Goal: Task Accomplishment & Management: Use online tool/utility

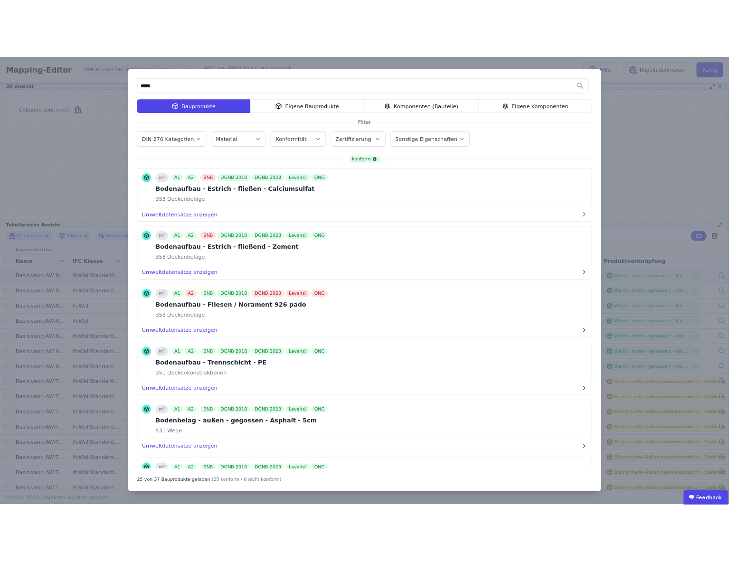
scroll to position [1174, 0]
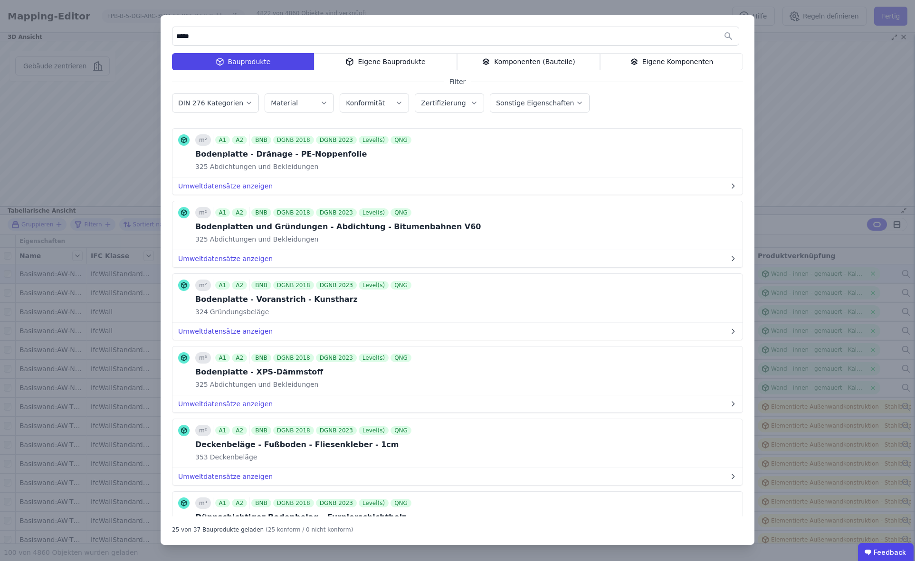
click at [657, 60] on div "Eigene Komponenten" at bounding box center [671, 61] width 143 height 17
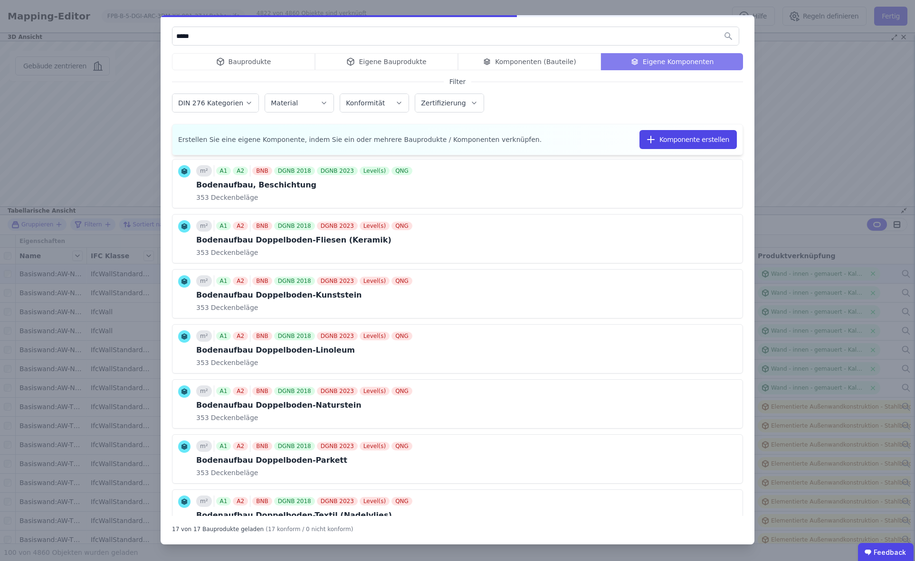
click at [275, 44] on input "*****" at bounding box center [455, 36] width 566 height 17
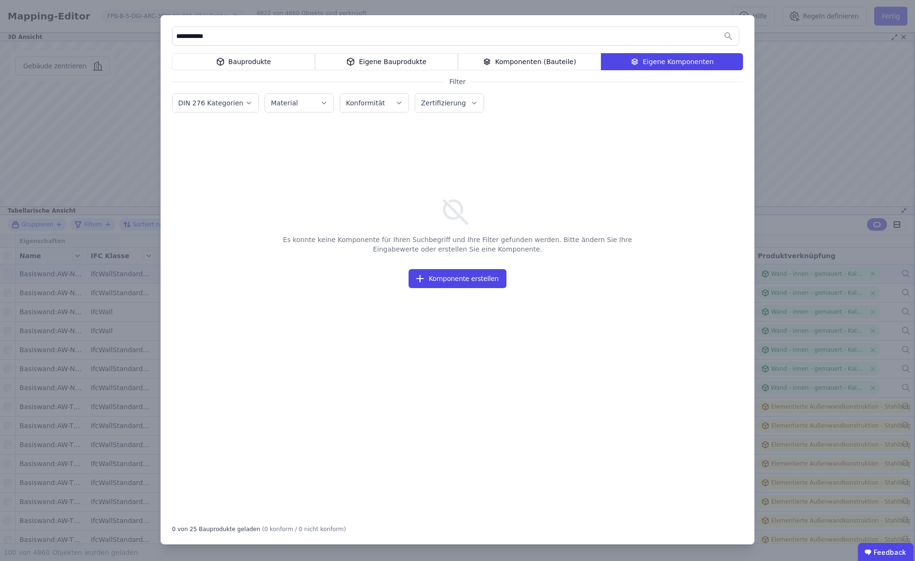
click at [256, 61] on div "Bauprodukte" at bounding box center [243, 61] width 143 height 17
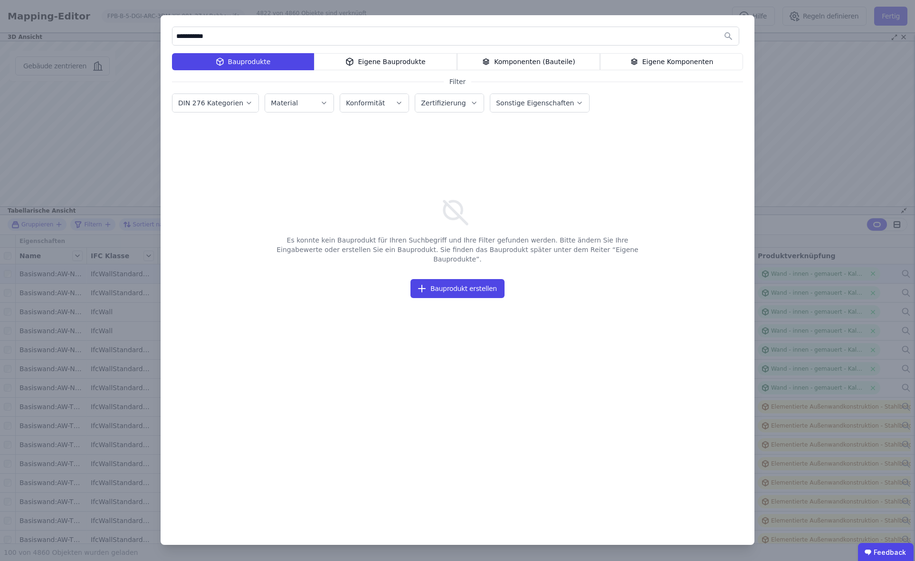
click at [377, 61] on div "Eigene Bauprodukte" at bounding box center [385, 61] width 143 height 17
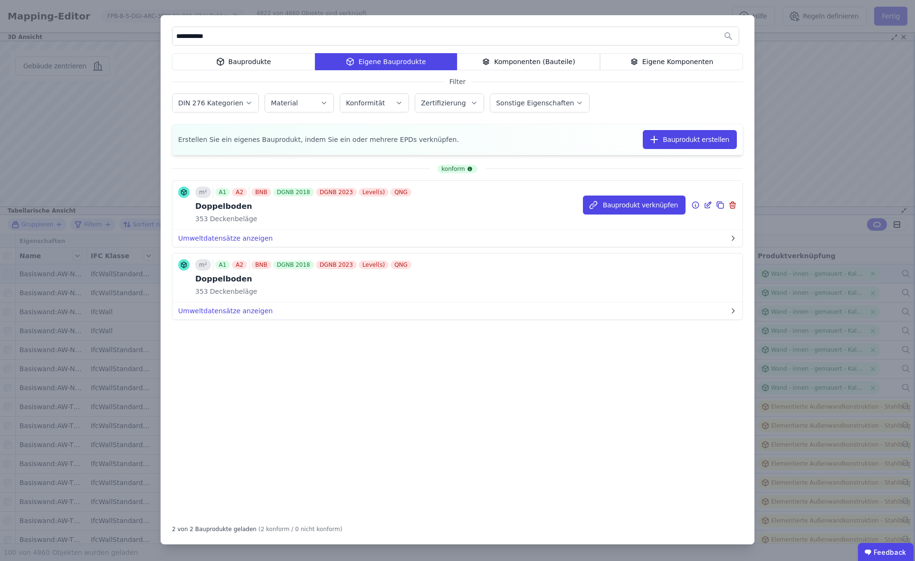
click at [696, 205] on icon at bounding box center [695, 204] width 9 height 11
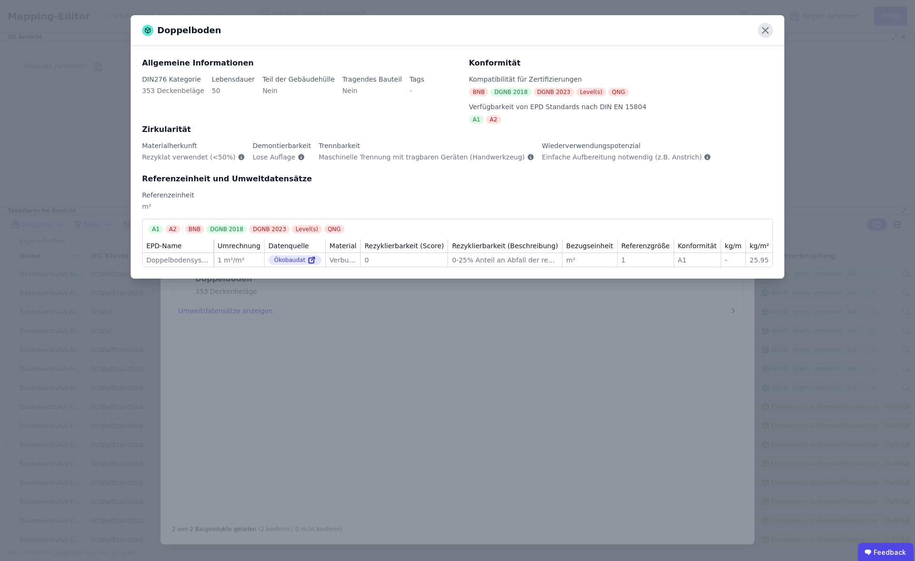
click at [766, 29] on icon at bounding box center [765, 31] width 6 height 6
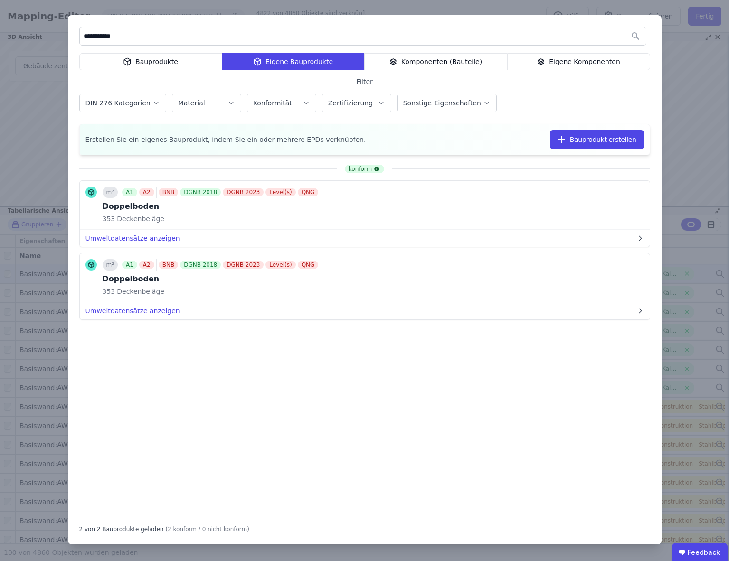
click at [104, 39] on input "**********" at bounding box center [363, 36] width 566 height 17
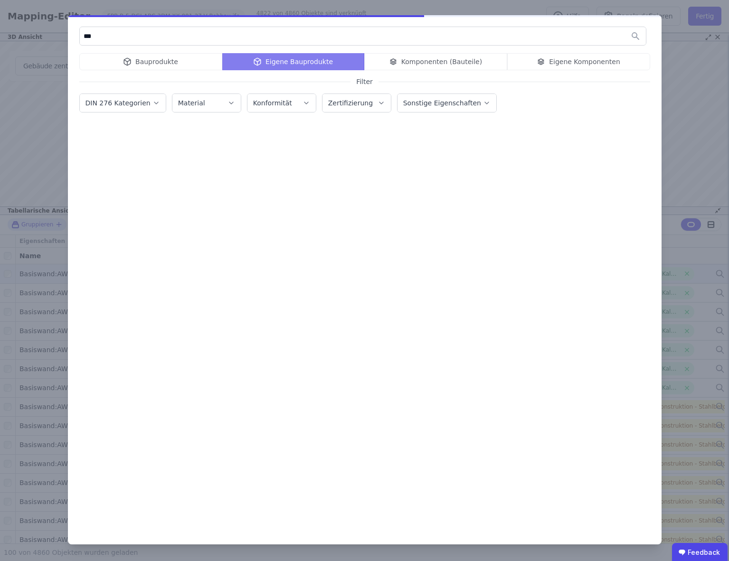
type input "***"
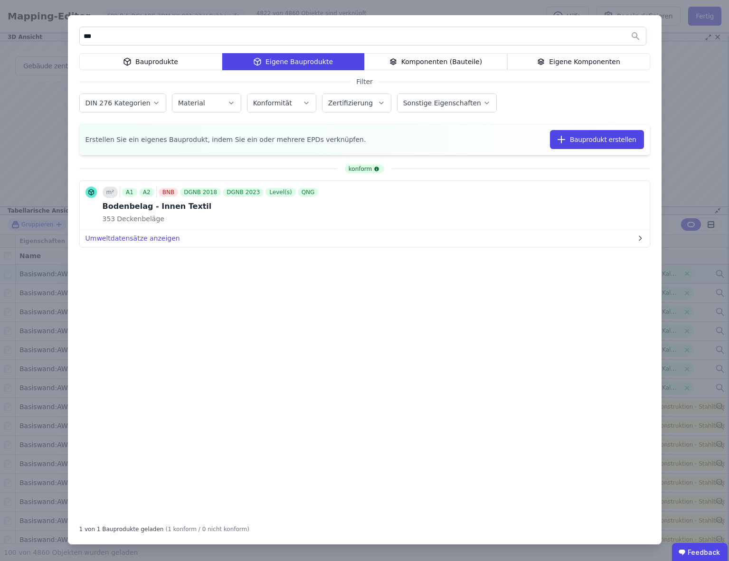
click at [160, 62] on div "Bauprodukte" at bounding box center [150, 61] width 143 height 17
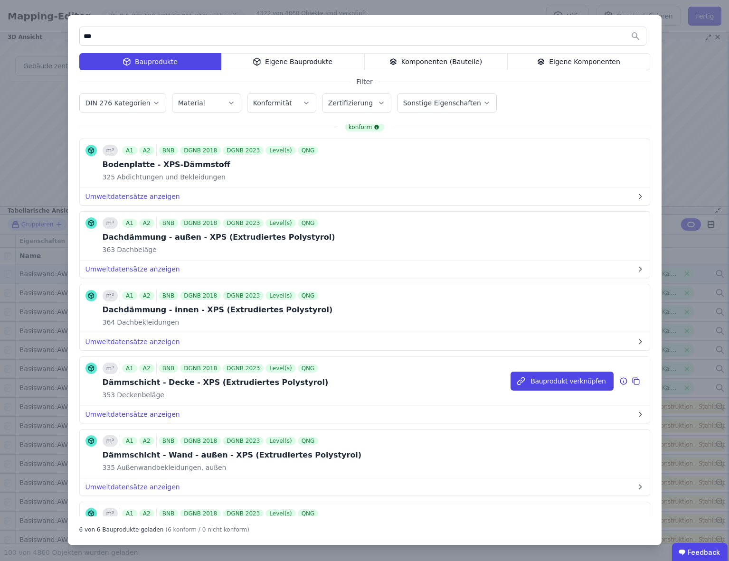
scroll to position [72, 0]
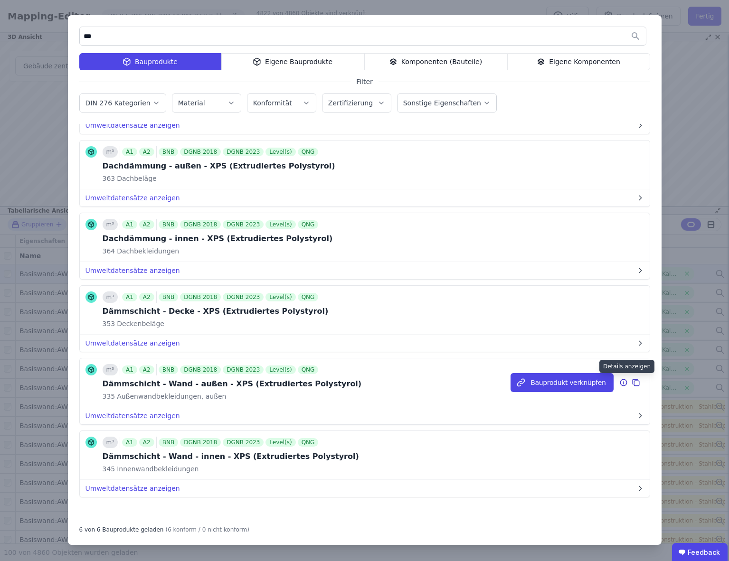
click at [624, 383] on icon at bounding box center [623, 382] width 9 height 11
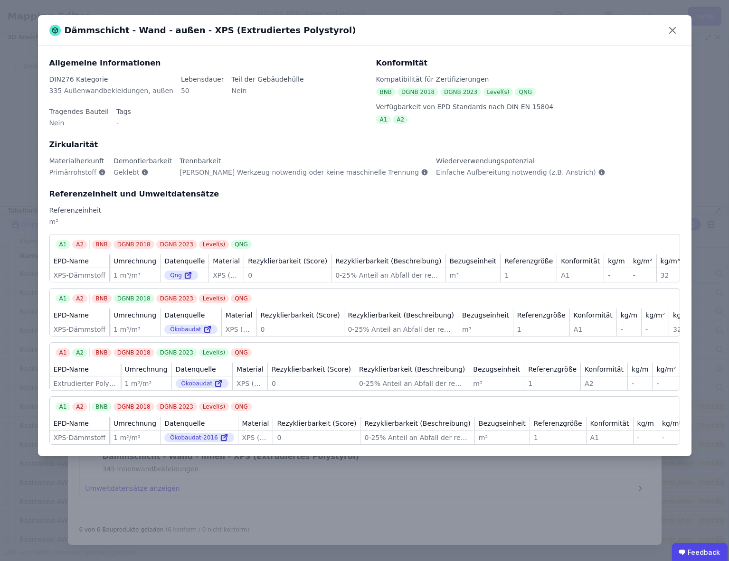
scroll to position [0, 0]
click at [671, 27] on icon at bounding box center [672, 30] width 15 height 15
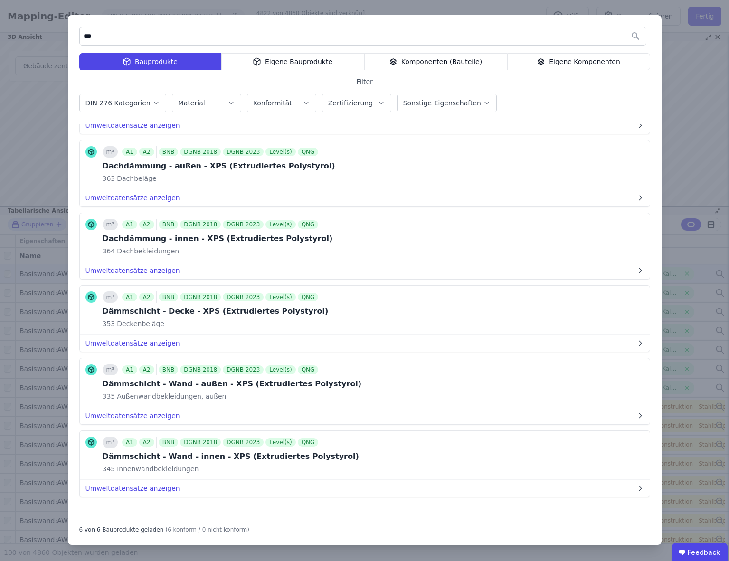
click at [429, 60] on div "Komponenten (Bauteile)" at bounding box center [435, 61] width 143 height 17
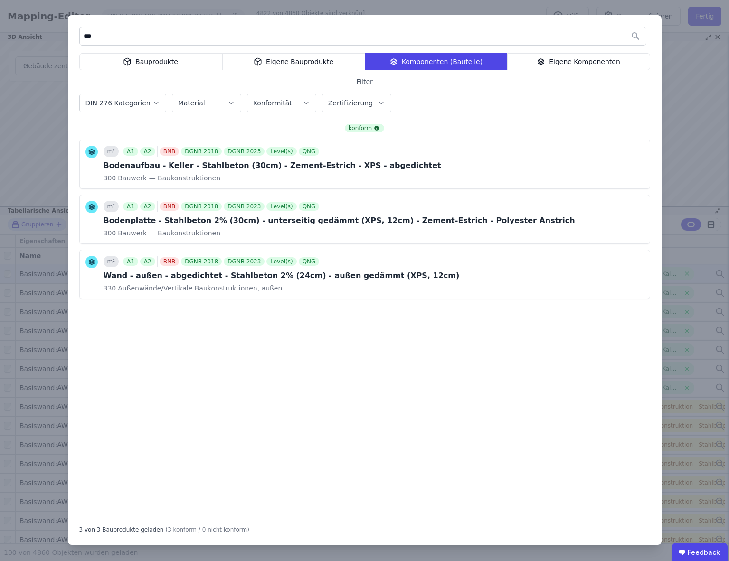
click at [119, 37] on input "***" at bounding box center [363, 36] width 566 height 17
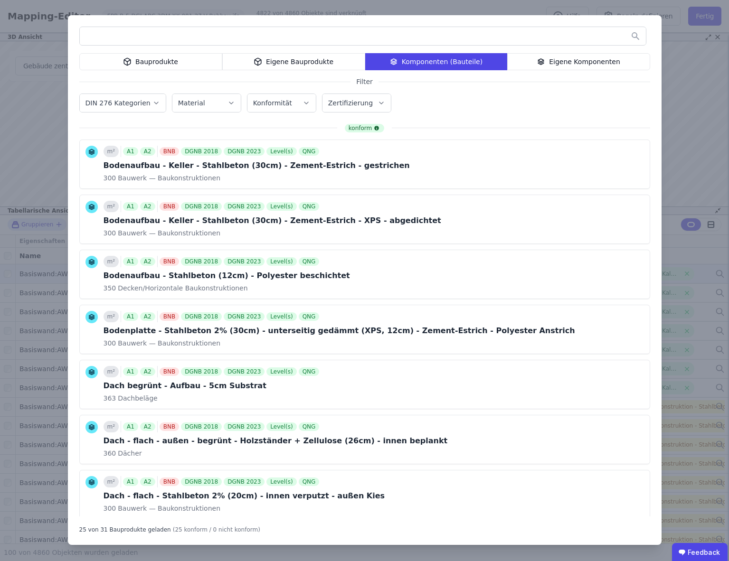
click at [152, 104] on icon "button" at bounding box center [156, 102] width 8 height 9
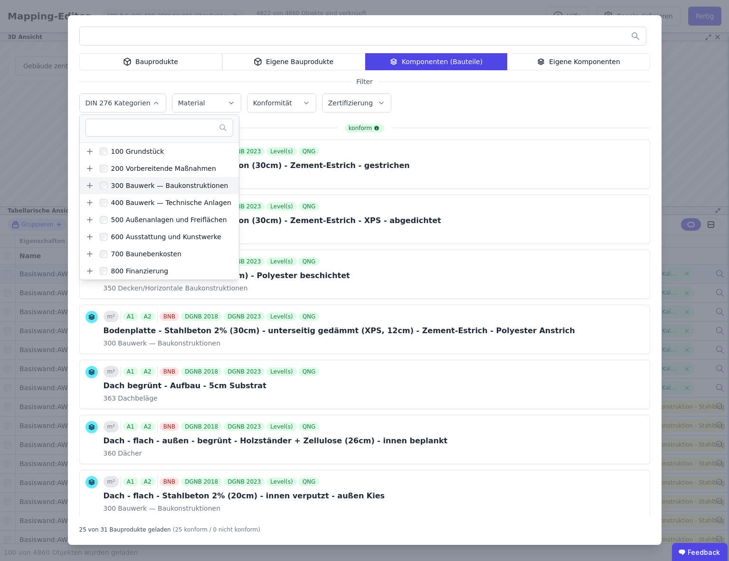
click at [90, 187] on icon at bounding box center [90, 185] width 0 height 5
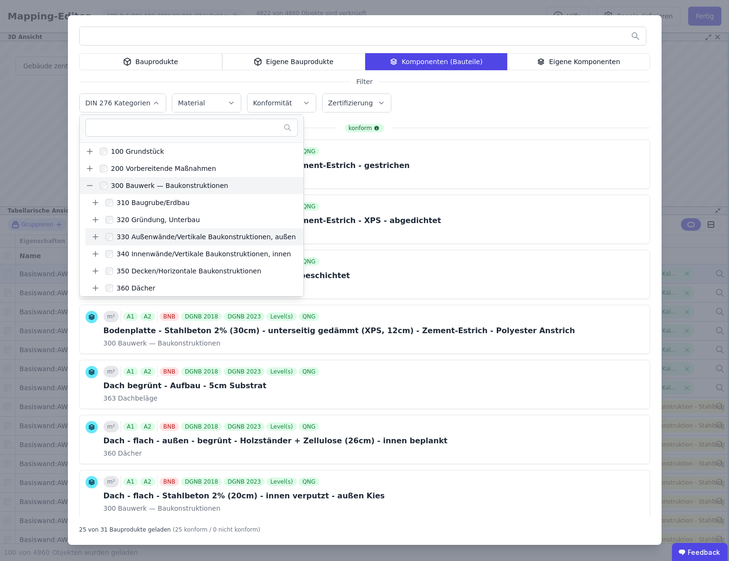
click at [94, 237] on icon at bounding box center [95, 237] width 9 height 9
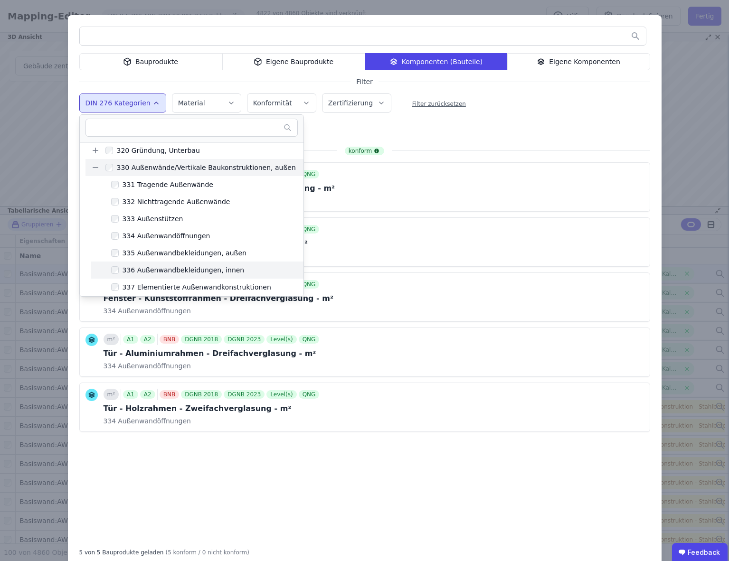
scroll to position [68, 0]
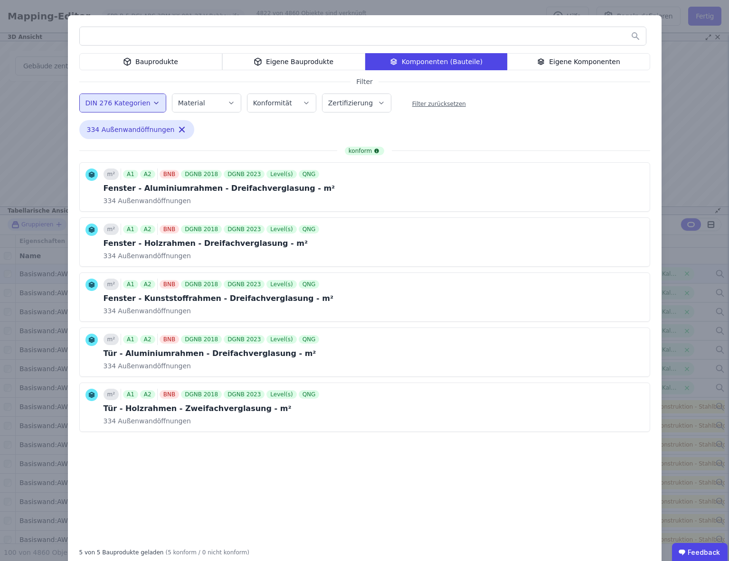
click at [329, 453] on div "konform m² A1 A2 BNB DGNB 2018 DGNB 2023 Level(s) QNG Fenster - Aluminiumrahmen…" at bounding box center [364, 343] width 571 height 393
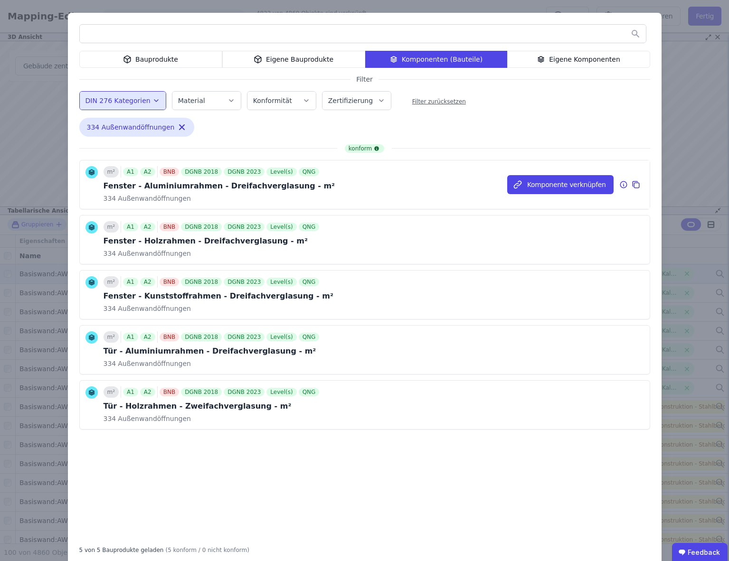
click at [623, 186] on icon at bounding box center [623, 185] width 1 height 1
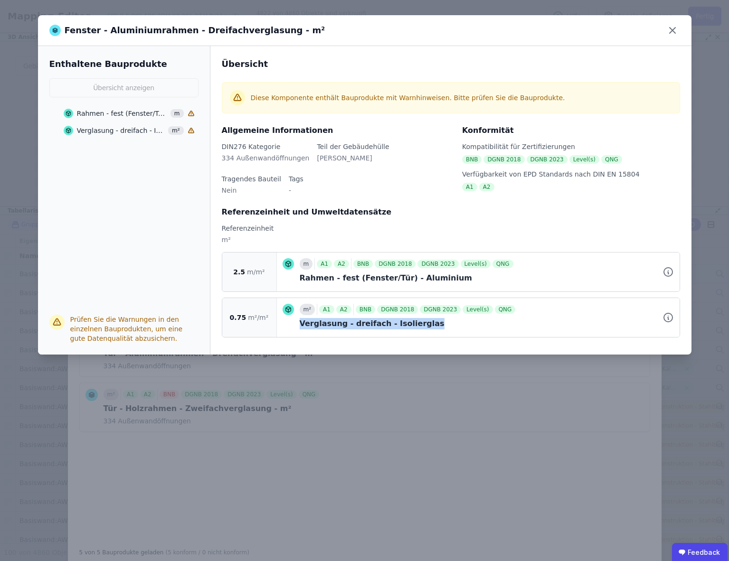
drag, startPoint x: 296, startPoint y: 324, endPoint x: 421, endPoint y: 325, distance: 124.9
click at [421, 326] on div "m² A1 A2 BNB DGNB 2018 DGNB 2023 Level(s) QNG Verglasung - dreifach - Isoliergl…" at bounding box center [478, 318] width 391 height 28
copy div "Verglasung - dreifach - Isolierglas"
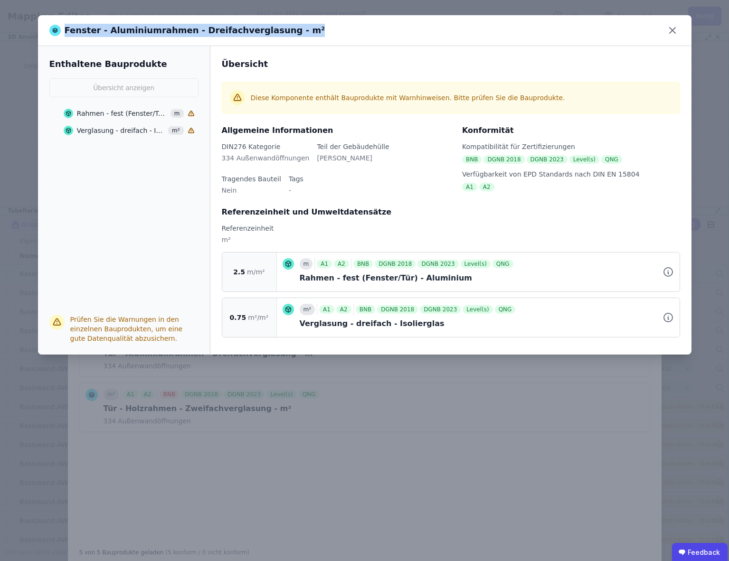
drag, startPoint x: 64, startPoint y: 31, endPoint x: 279, endPoint y: 30, distance: 215.1
click at [279, 30] on div "Fenster - Aluminiumrahmen - Dreifachverglasung - m²" at bounding box center [187, 30] width 276 height 13
copy div "Fenster - Aluminiumrahmen - Dreifachverglasung - m²"
click at [675, 32] on icon at bounding box center [672, 30] width 15 height 15
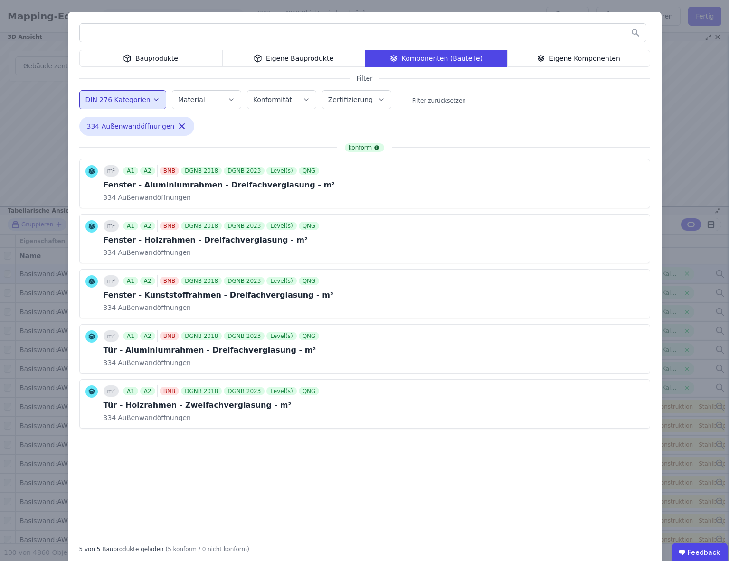
scroll to position [1, 0]
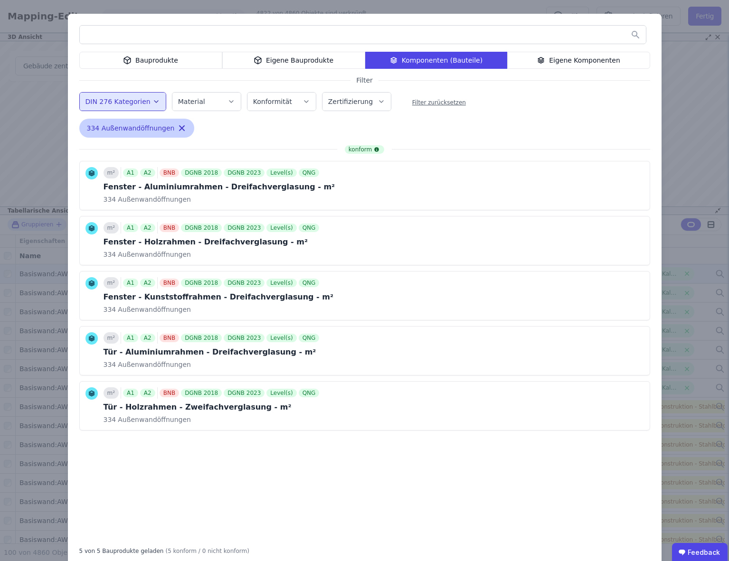
click at [182, 129] on icon "button" at bounding box center [181, 127] width 9 height 9
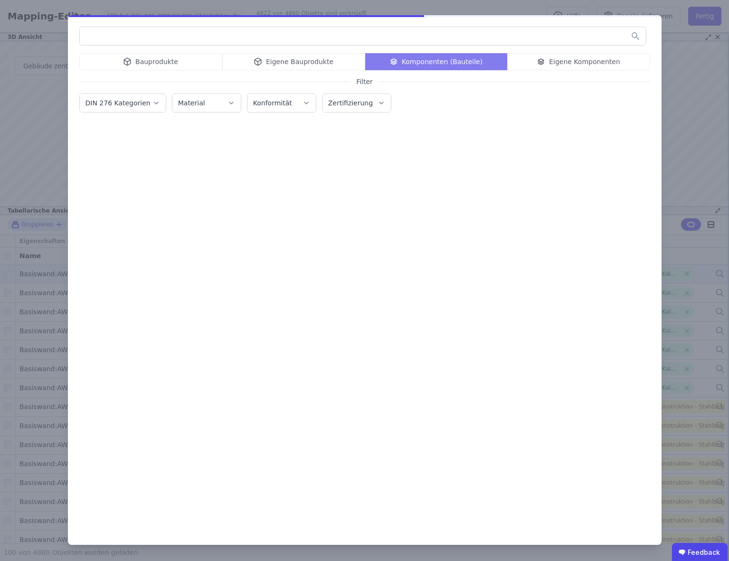
scroll to position [0, 0]
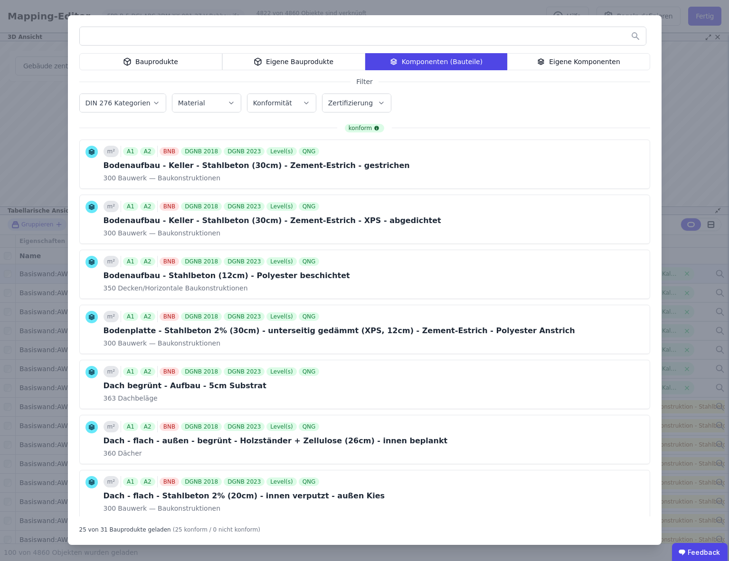
click at [139, 38] on input "text" at bounding box center [363, 36] width 566 height 17
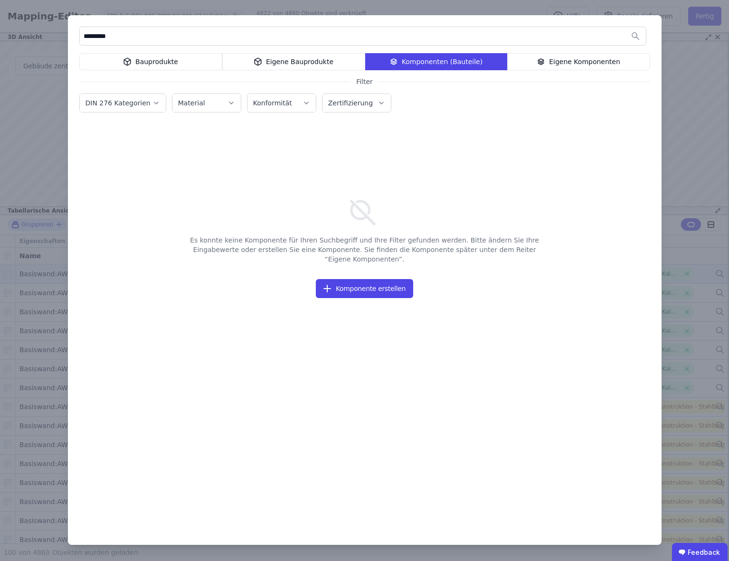
click at [157, 59] on div "Bauprodukte" at bounding box center [150, 61] width 143 height 17
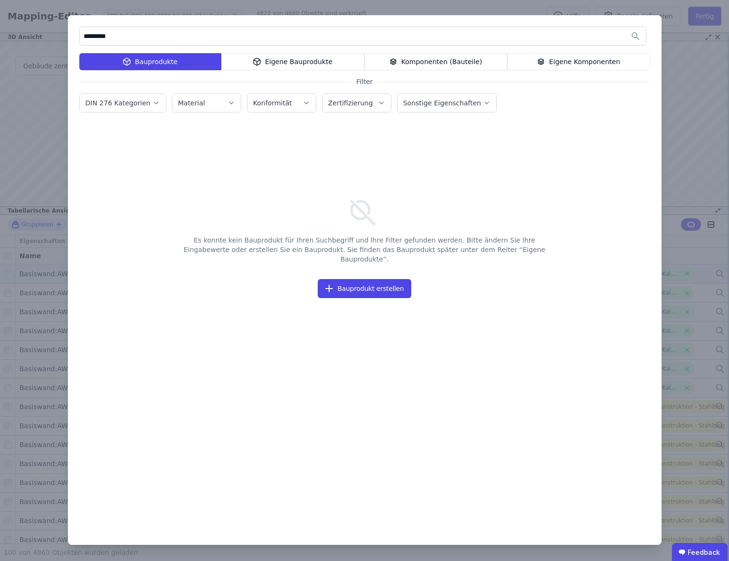
click at [150, 39] on input "*********" at bounding box center [363, 36] width 566 height 17
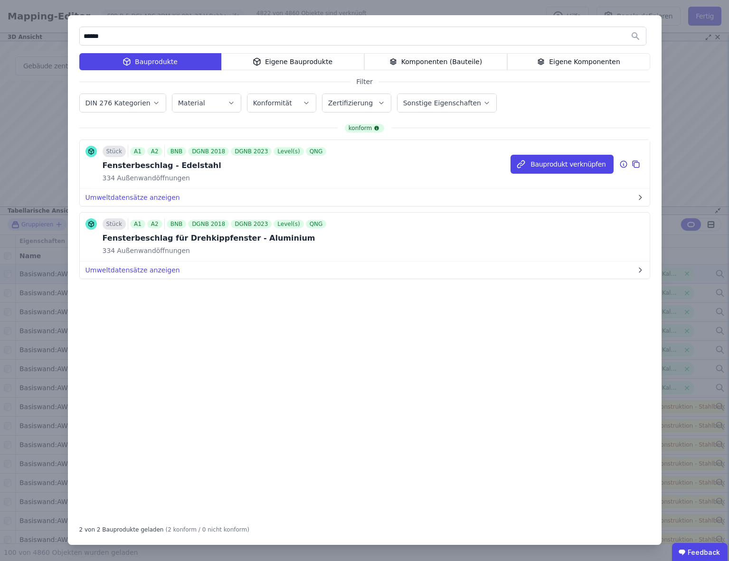
type input "******"
click at [624, 164] on icon at bounding box center [623, 164] width 9 height 11
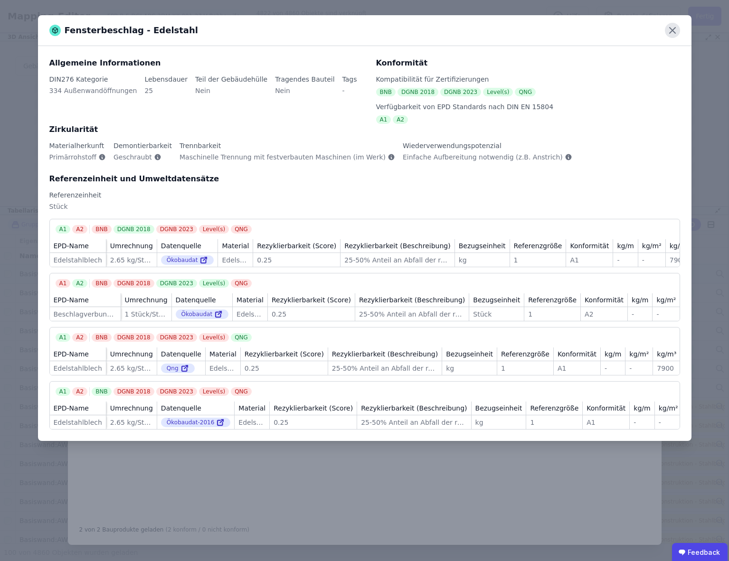
click at [674, 31] on icon at bounding box center [672, 30] width 15 height 15
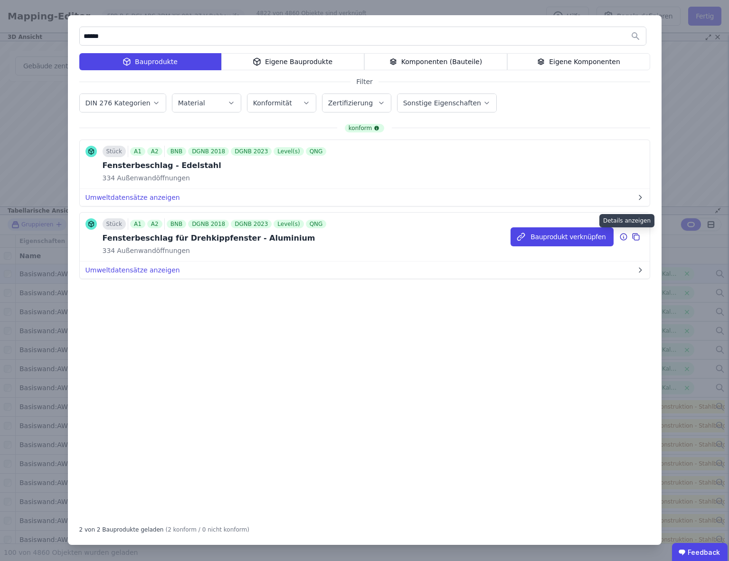
click at [623, 237] on icon at bounding box center [623, 237] width 1 height 1
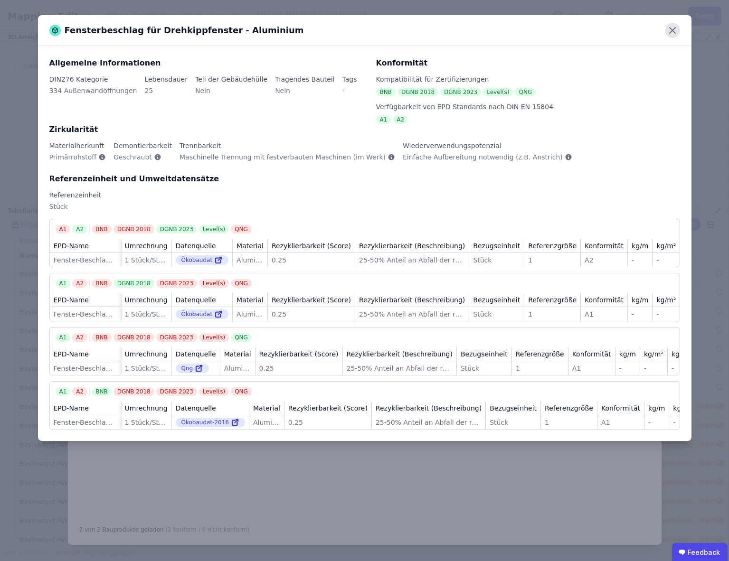
click at [673, 31] on icon at bounding box center [673, 31] width 6 height 6
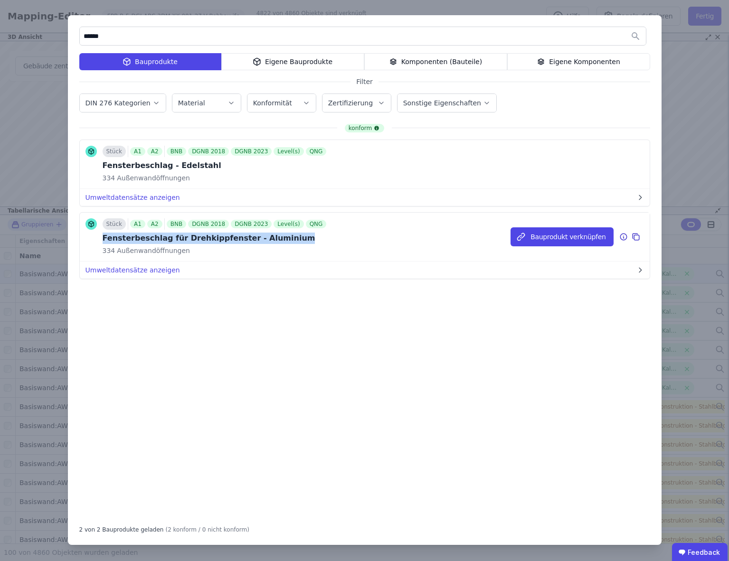
drag, startPoint x: 99, startPoint y: 239, endPoint x: 278, endPoint y: 239, distance: 179.5
click at [279, 239] on div "Stück A1 A2 BNB DGNB 2018 DGNB 2023 Level(s) QNG Fensterbeschlag für Drehkippfe…" at bounding box center [206, 236] width 243 height 37
copy div "Fensterbeschlag für Drehkippfenster - Aluminium"
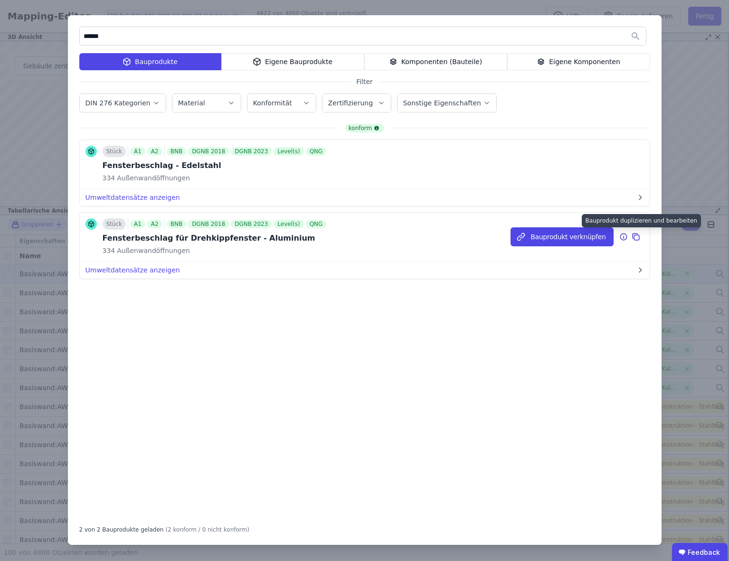
click at [636, 236] on icon at bounding box center [636, 236] width 9 height 11
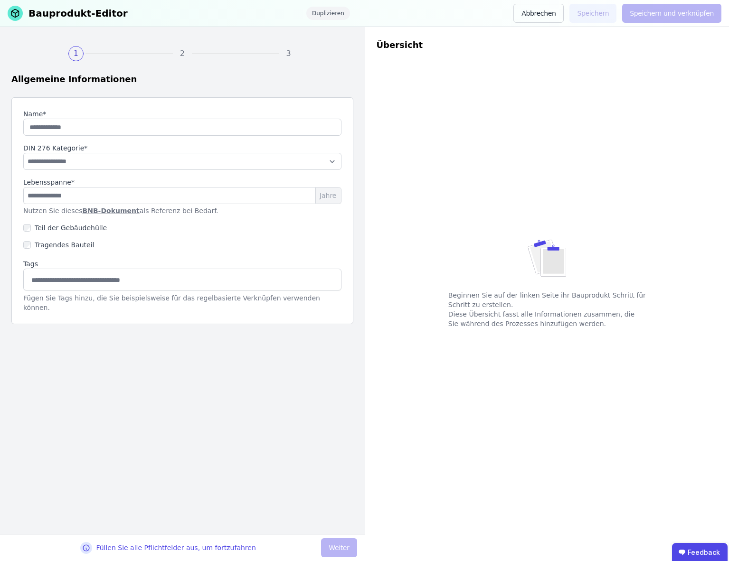
type input "**********"
select select "**********"
type input "**"
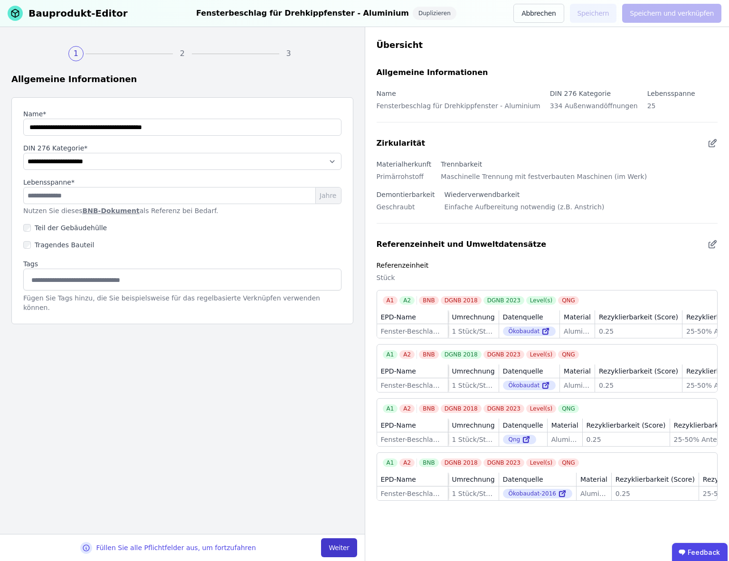
click at [341, 551] on button "Weiter" at bounding box center [339, 548] width 36 height 19
select select "**********"
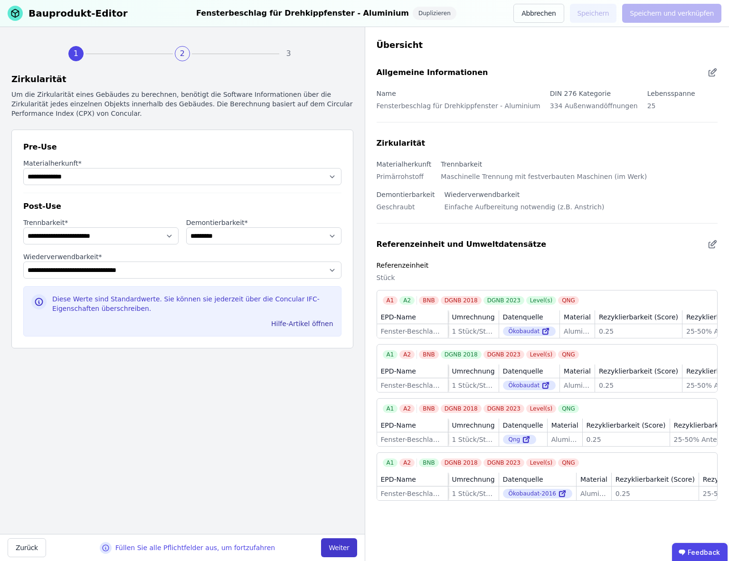
click at [342, 550] on button "Weiter" at bounding box center [339, 548] width 36 height 19
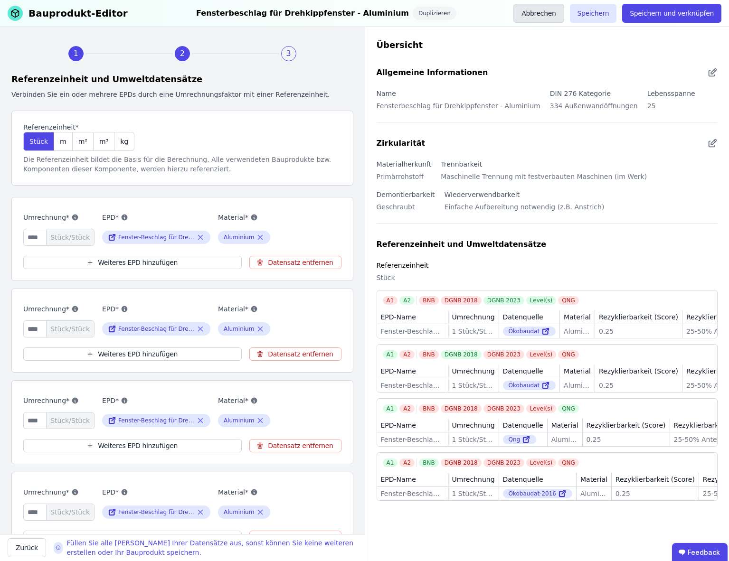
click at [550, 12] on button "Abbrechen" at bounding box center [538, 13] width 50 height 19
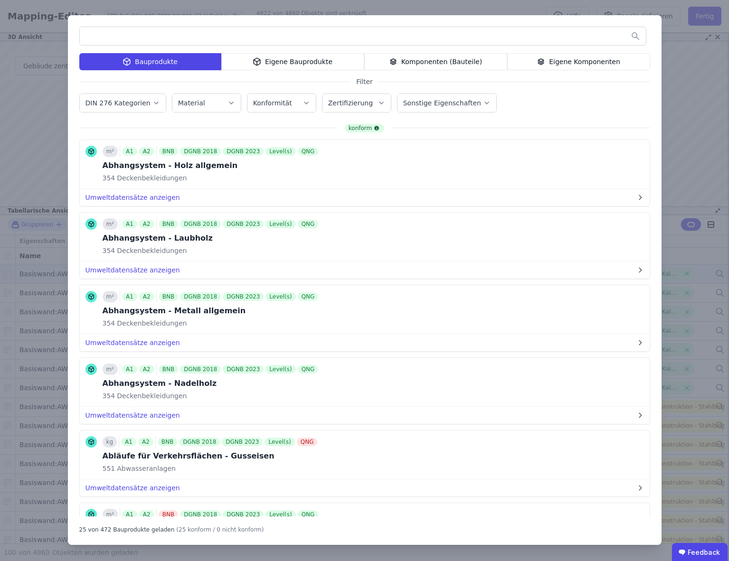
click at [136, 39] on input "text" at bounding box center [363, 36] width 566 height 17
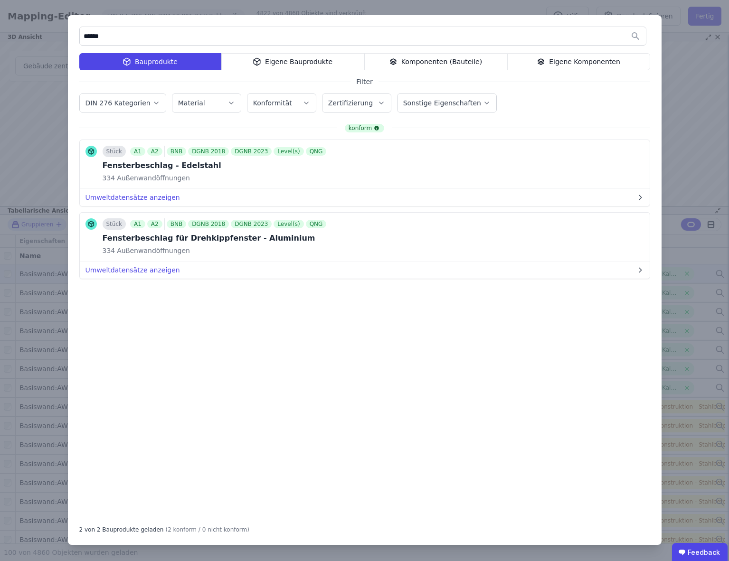
click at [293, 63] on div "Eigene Bauprodukte" at bounding box center [292, 61] width 143 height 17
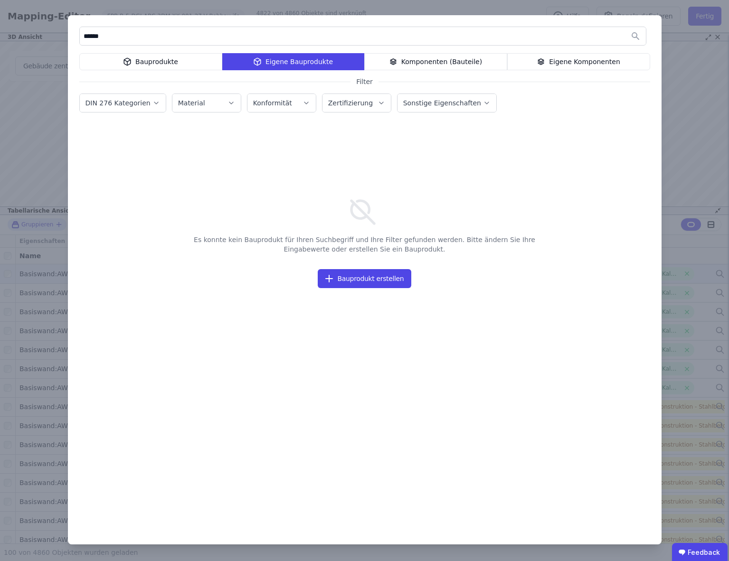
click at [430, 63] on div "Komponenten (Bauteile)" at bounding box center [435, 61] width 143 height 17
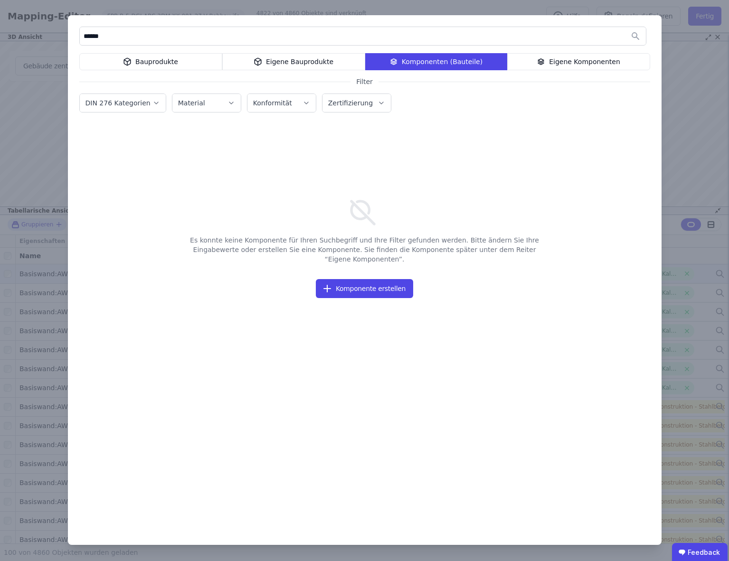
click at [116, 34] on input "******" at bounding box center [363, 36] width 566 height 17
type input "*******"
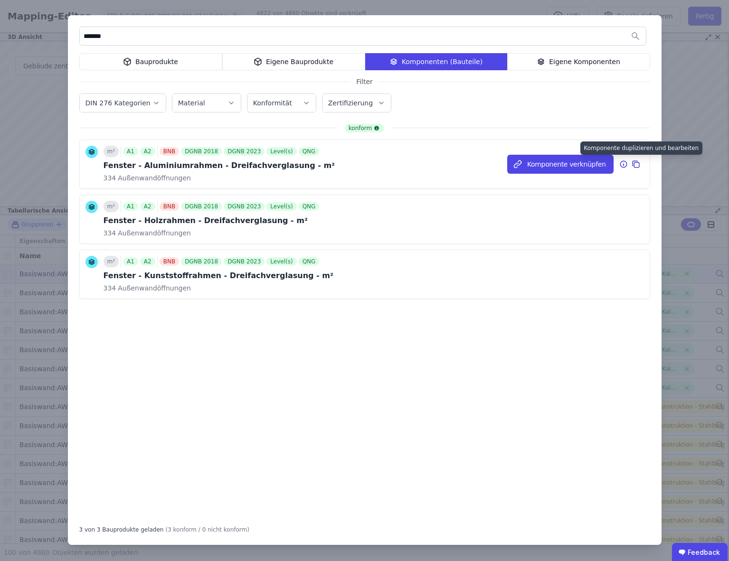
click at [639, 165] on icon at bounding box center [636, 164] width 9 height 11
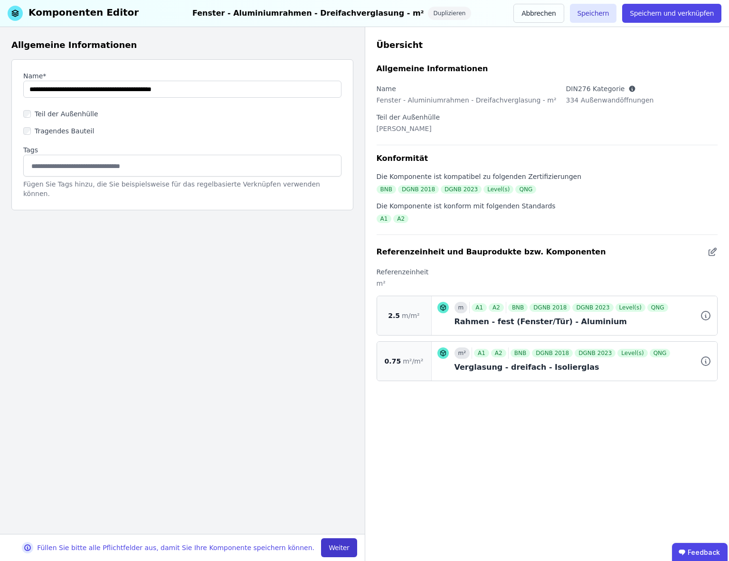
click at [343, 545] on button "Weiter" at bounding box center [339, 548] width 36 height 19
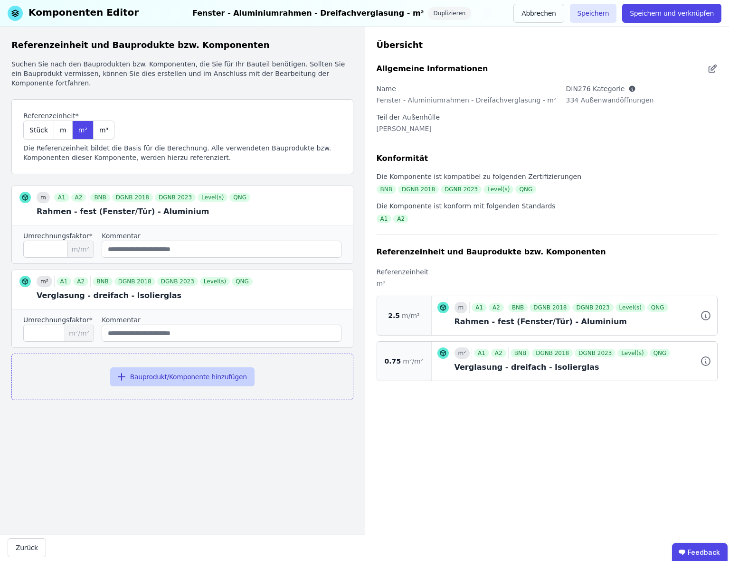
click at [180, 377] on button "Bauprodukt/Komponente hinzufügen" at bounding box center [182, 377] width 144 height 19
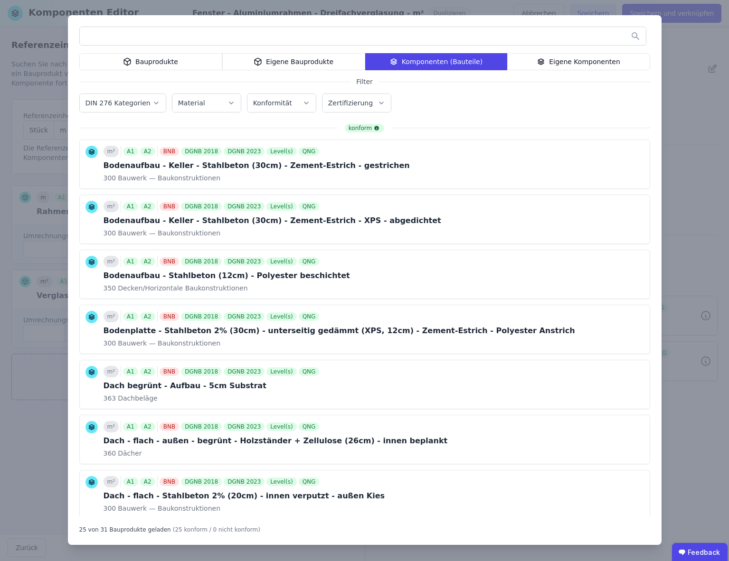
click at [147, 59] on div "Bauprodukte" at bounding box center [150, 61] width 143 height 17
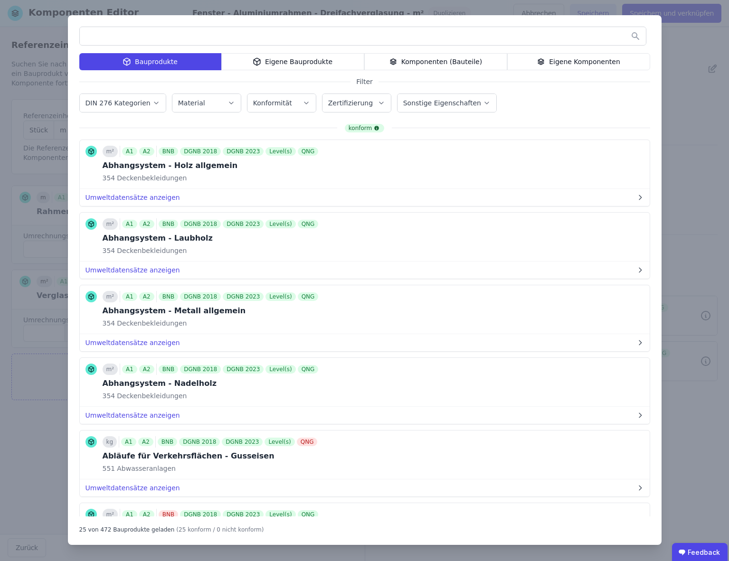
click at [144, 35] on input "text" at bounding box center [363, 36] width 566 height 17
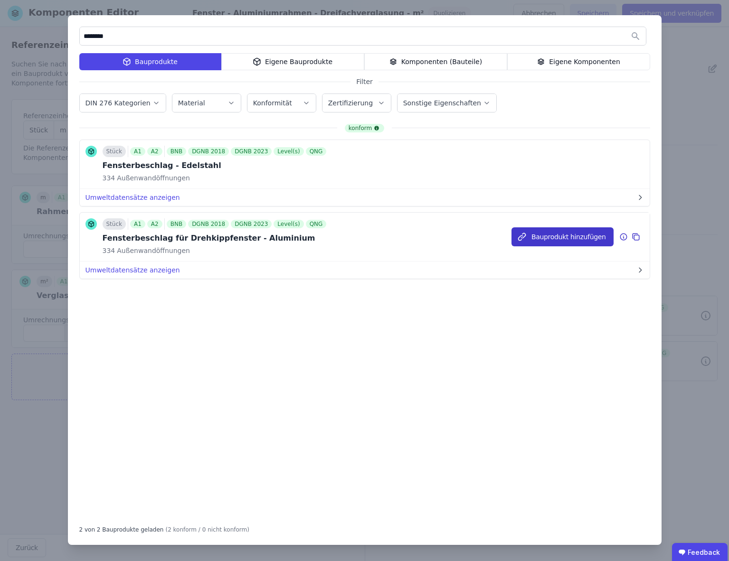
type input "********"
click at [573, 238] on button "Bauprodukt hinzufügen" at bounding box center [562, 236] width 102 height 19
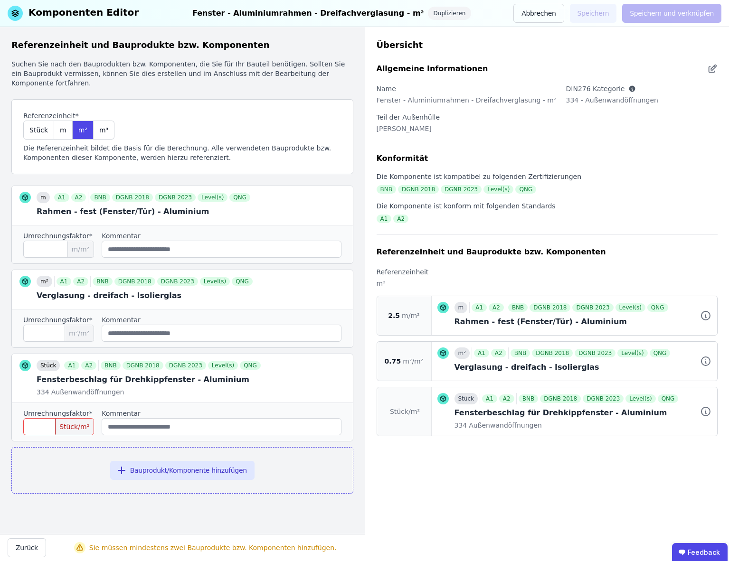
click at [33, 427] on input "number" at bounding box center [58, 426] width 71 height 17
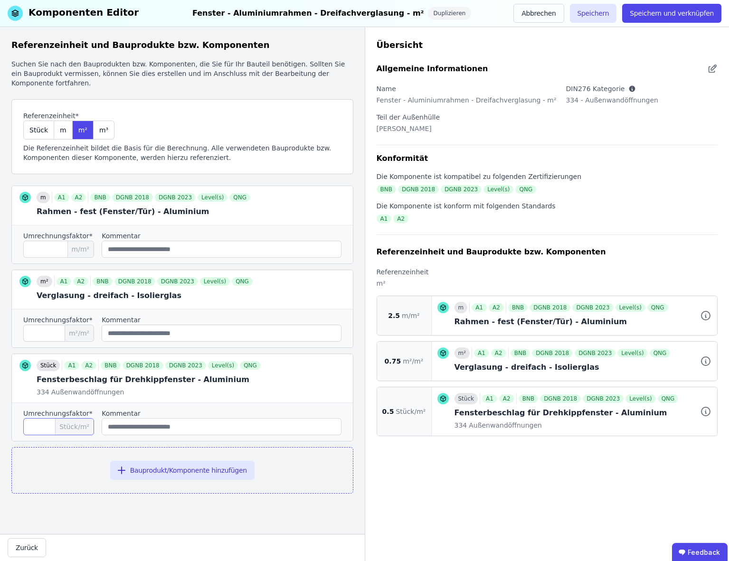
type input "***"
click at [178, 428] on input "string" at bounding box center [221, 426] width 239 height 17
click at [597, 12] on button "Speichern" at bounding box center [593, 13] width 47 height 19
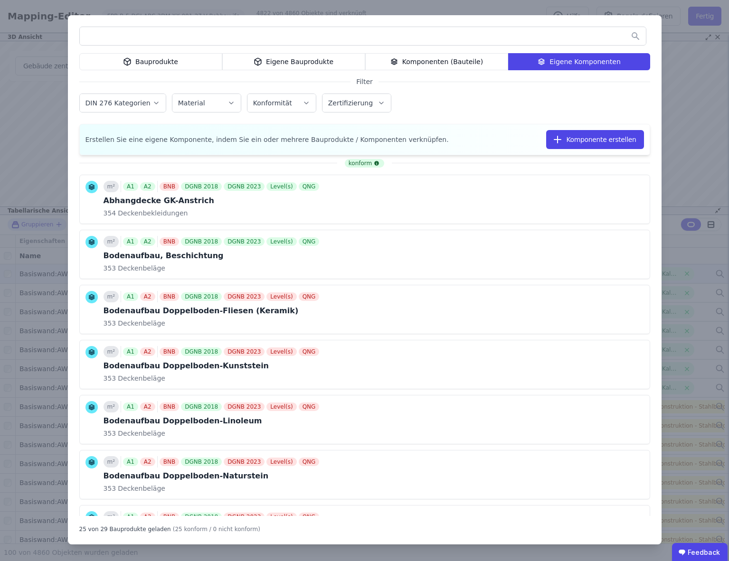
click at [131, 36] on input "text" at bounding box center [363, 36] width 566 height 17
type input "*******"
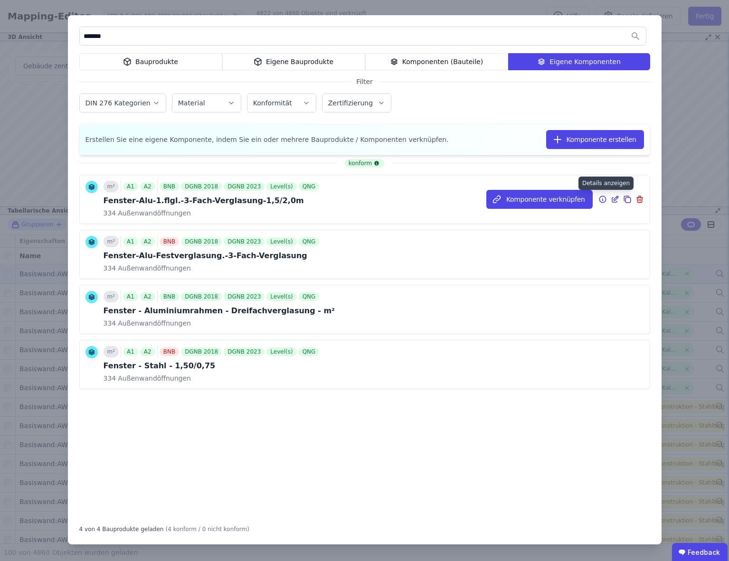
click at [603, 199] on icon at bounding box center [602, 199] width 9 height 11
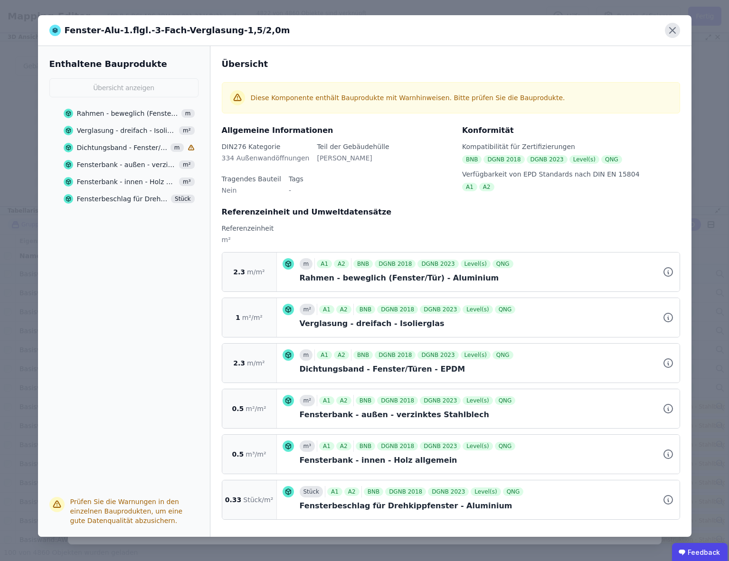
click at [672, 30] on icon at bounding box center [673, 31] width 6 height 6
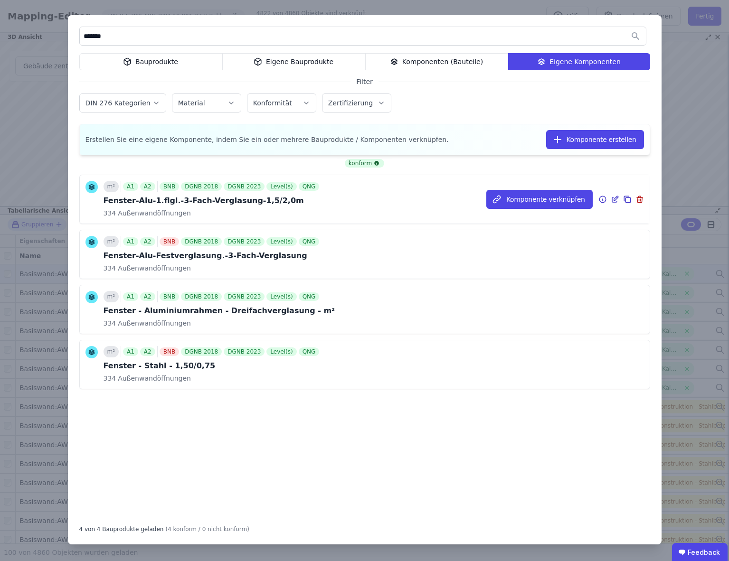
click at [602, 199] on icon at bounding box center [602, 199] width 9 height 11
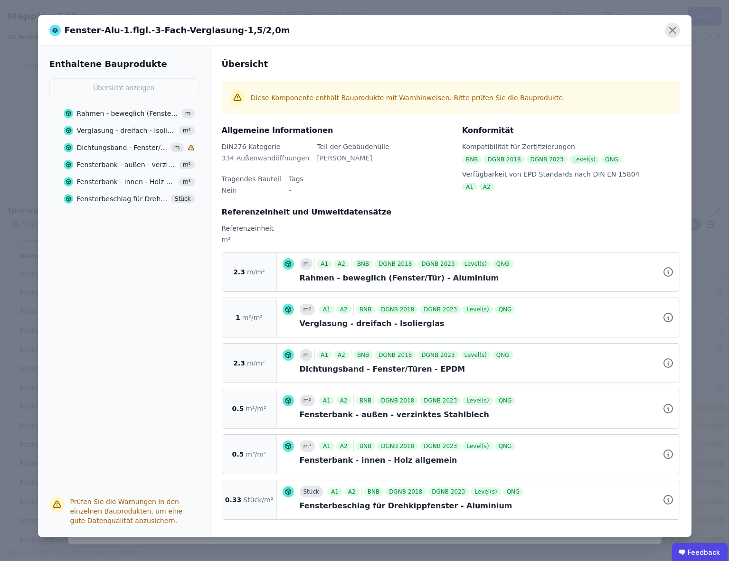
click at [673, 30] on icon at bounding box center [672, 30] width 15 height 15
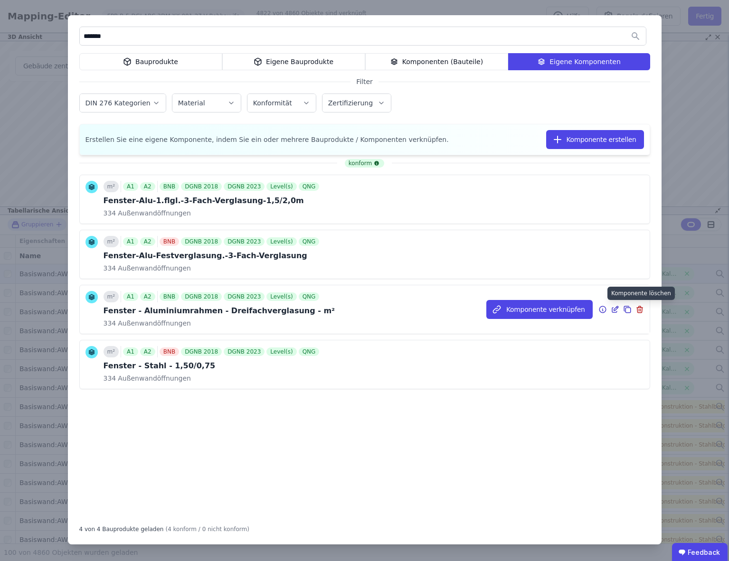
click at [640, 309] on icon at bounding box center [640, 310] width 0 height 2
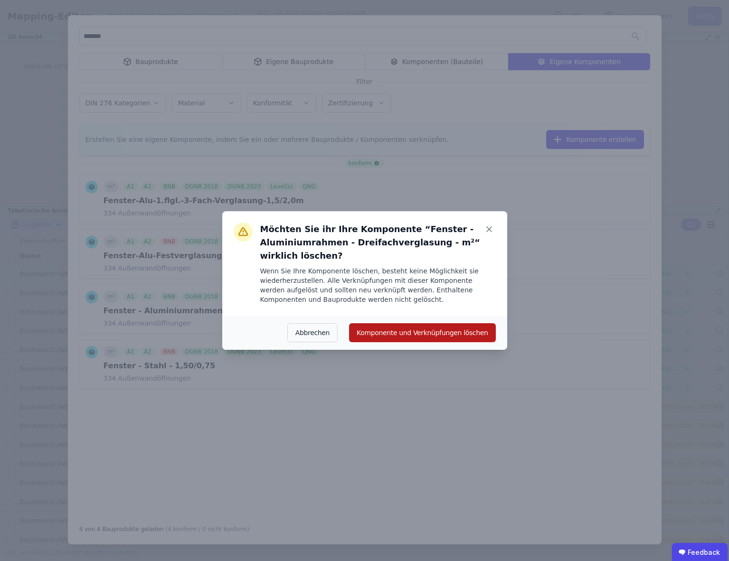
click at [387, 332] on button "Komponente und Verknüpfungen löschen" at bounding box center [422, 332] width 146 height 19
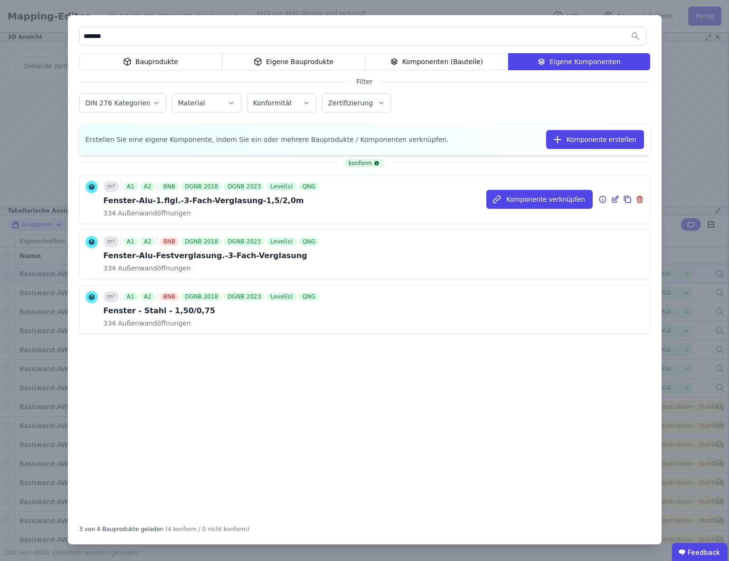
click at [640, 200] on icon at bounding box center [639, 199] width 9 height 11
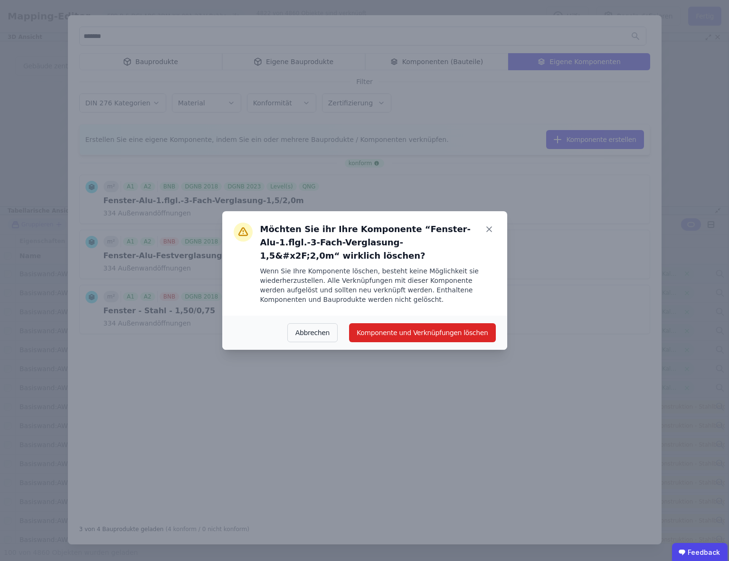
click at [325, 335] on button "Abbrechen" at bounding box center [312, 332] width 50 height 19
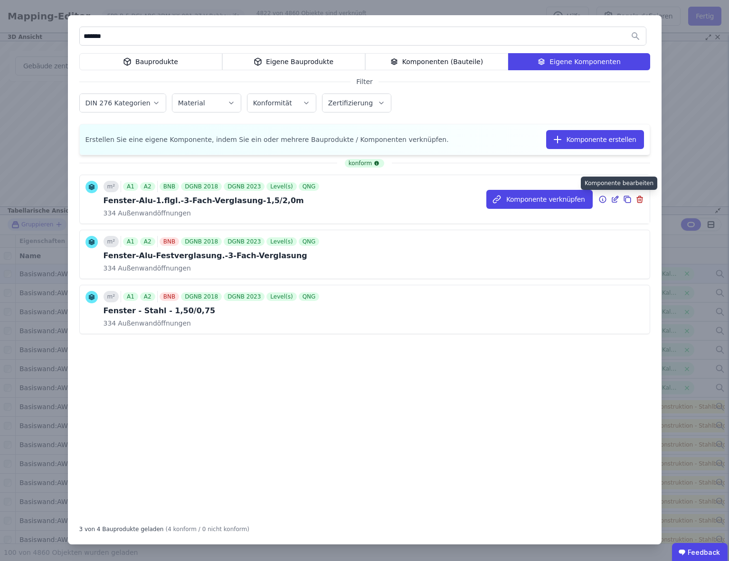
click at [614, 198] on icon at bounding box center [615, 199] width 9 height 11
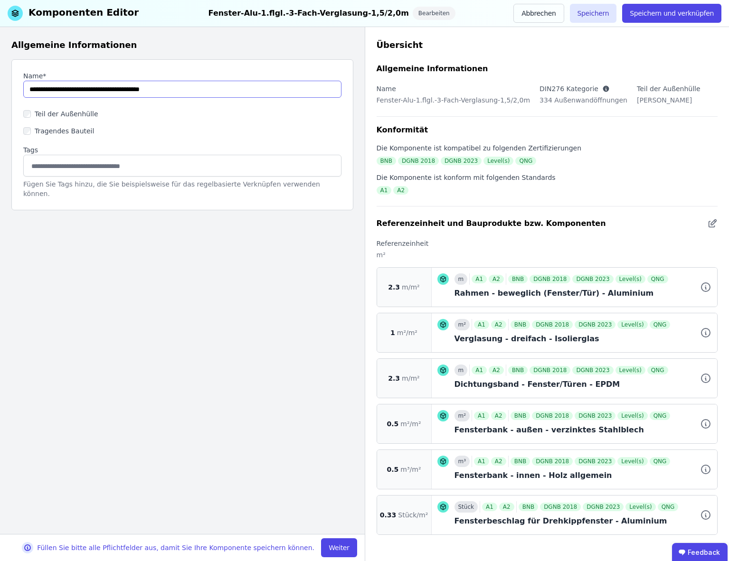
drag, startPoint x: 69, startPoint y: 90, endPoint x: 91, endPoint y: 98, distance: 23.1
click at [83, 91] on input "string" at bounding box center [182, 89] width 318 height 17
type input "**********"
click at [604, 14] on button "Speichern" at bounding box center [593, 13] width 47 height 19
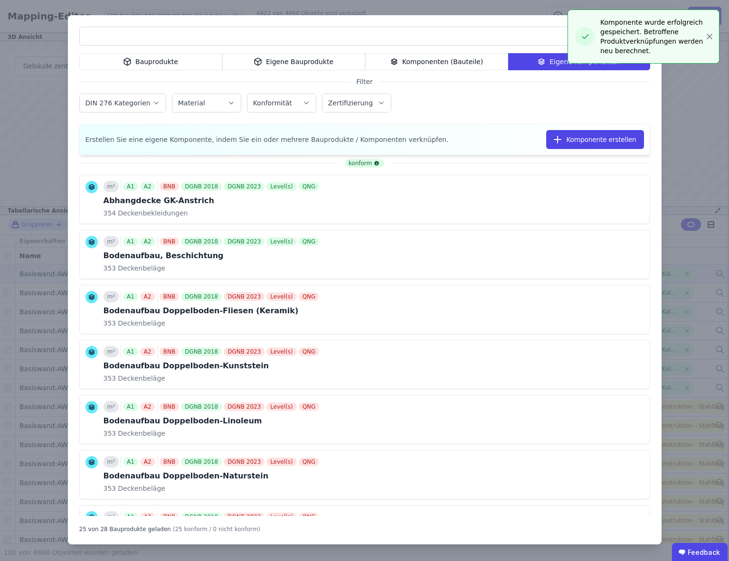
click at [128, 32] on input "text" at bounding box center [363, 36] width 566 height 17
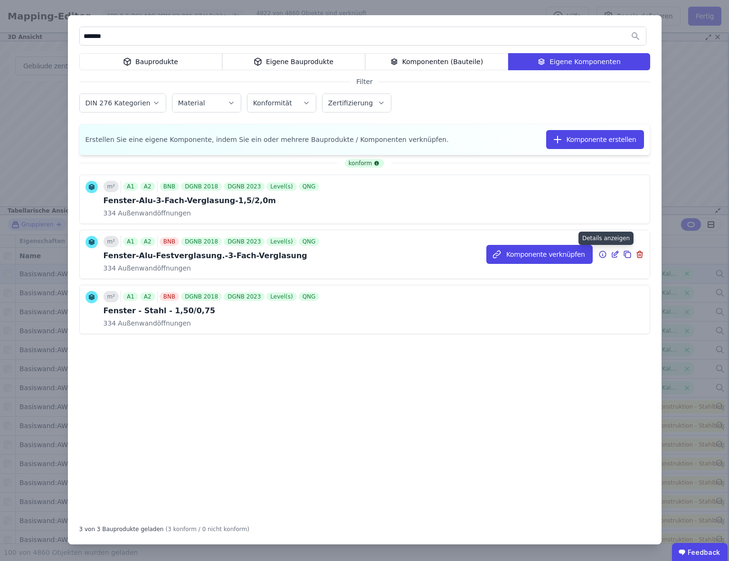
click at [603, 255] on icon at bounding box center [602, 254] width 9 height 11
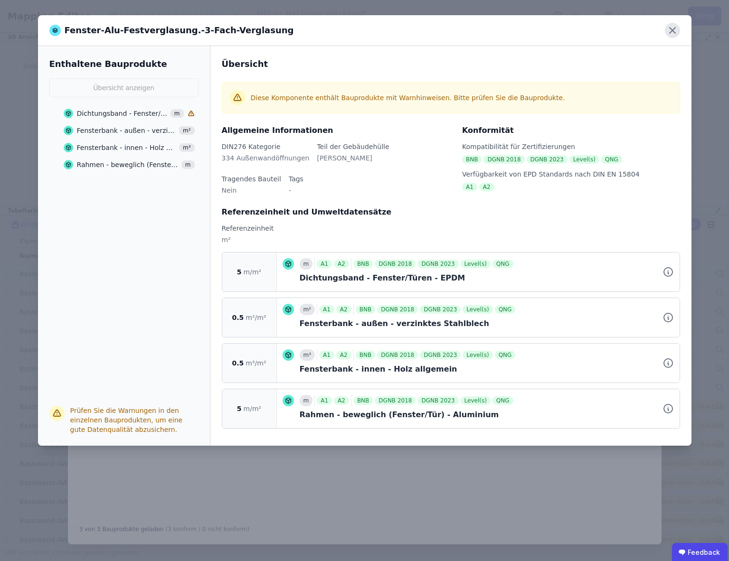
click at [672, 34] on icon at bounding box center [672, 30] width 15 height 15
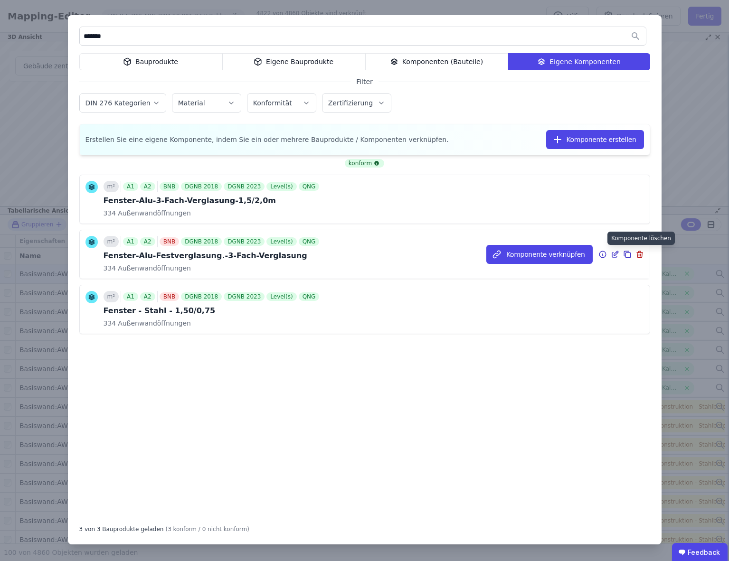
click at [640, 253] on icon at bounding box center [639, 254] width 9 height 11
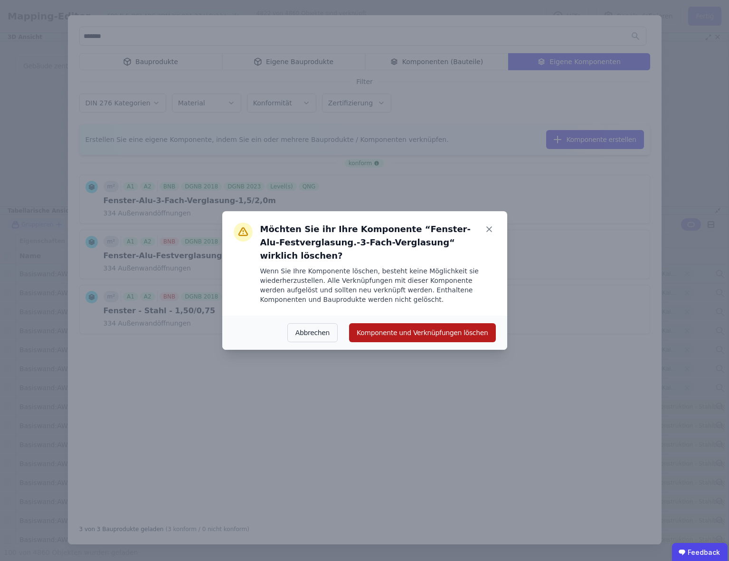
click at [410, 323] on button "Komponente und Verknüpfungen löschen" at bounding box center [422, 332] width 146 height 19
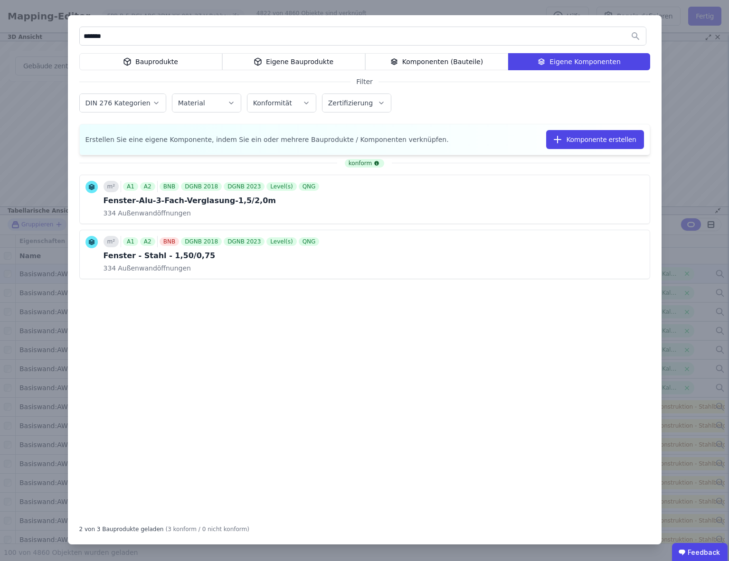
click at [196, 352] on div "konform m² A1 A2 BNB DGNB 2018 DGNB 2023 Level(s) QNG Fenster-Alu-3-Fach-Vergla…" at bounding box center [364, 337] width 571 height 357
click at [160, 60] on div "Bauprodukte" at bounding box center [150, 61] width 143 height 17
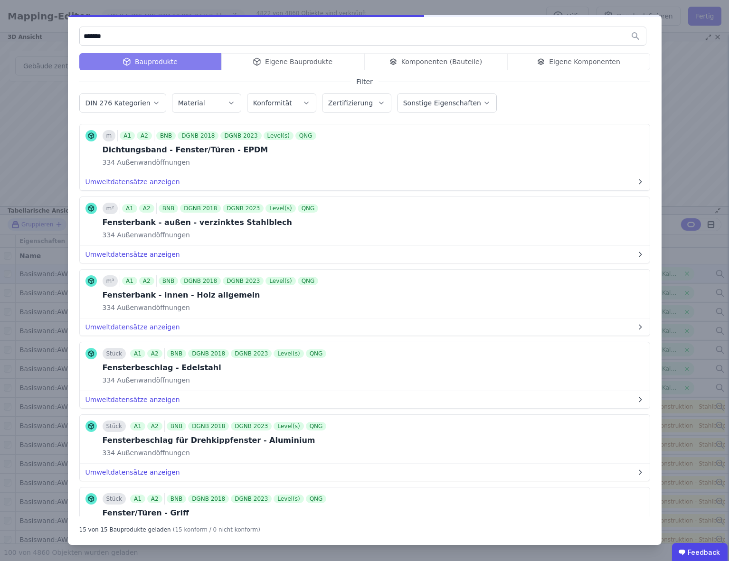
click at [309, 63] on div "Eigene Bauprodukte" at bounding box center [292, 61] width 143 height 17
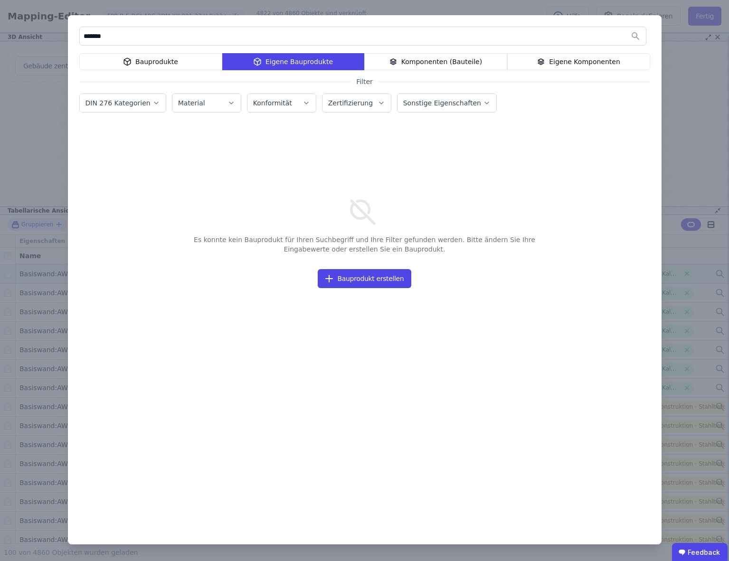
click at [418, 61] on div "Komponenten (Bauteile)" at bounding box center [435, 61] width 143 height 17
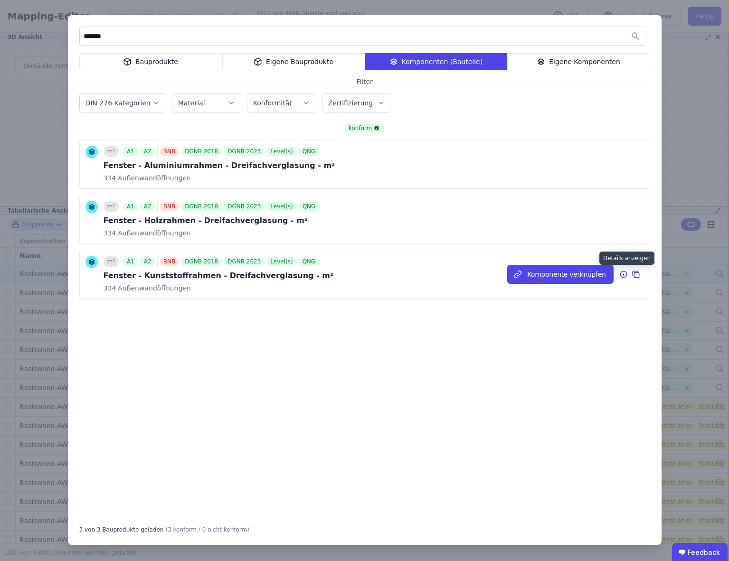
click at [625, 275] on icon at bounding box center [623, 274] width 9 height 11
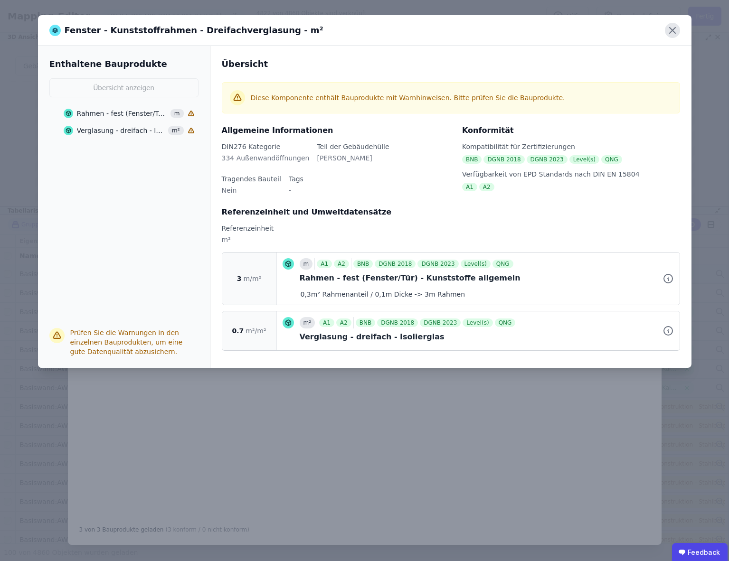
click at [672, 31] on icon at bounding box center [673, 31] width 6 height 6
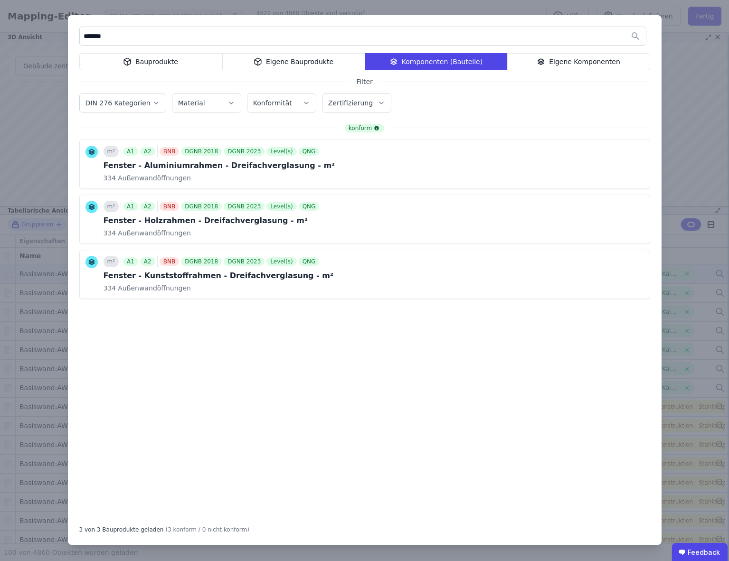
drag, startPoint x: 311, startPoint y: 350, endPoint x: 316, endPoint y: 347, distance: 5.5
click at [311, 350] on div "konform m² A1 A2 BNB DGNB 2018 DGNB 2023 Level(s) QNG Fenster - Aluminiumrahmen…" at bounding box center [364, 320] width 571 height 393
click at [153, 60] on div "Bauprodukte" at bounding box center [150, 61] width 143 height 17
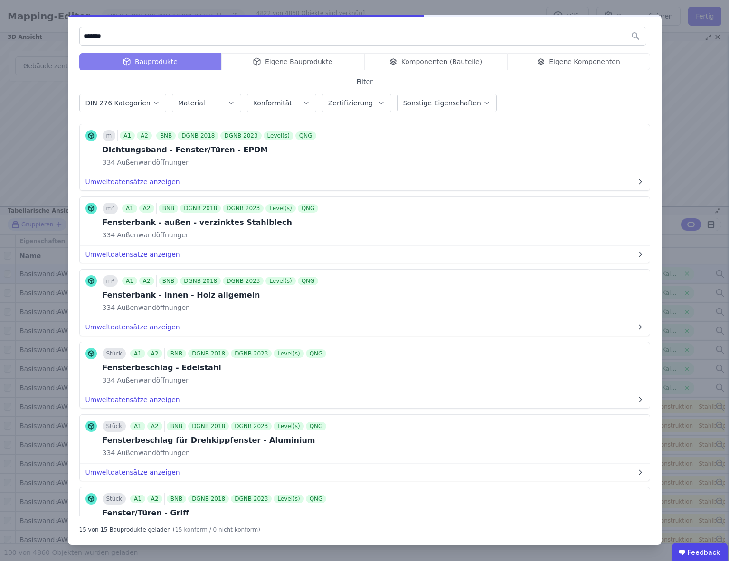
click at [131, 40] on input "*******" at bounding box center [363, 36] width 566 height 17
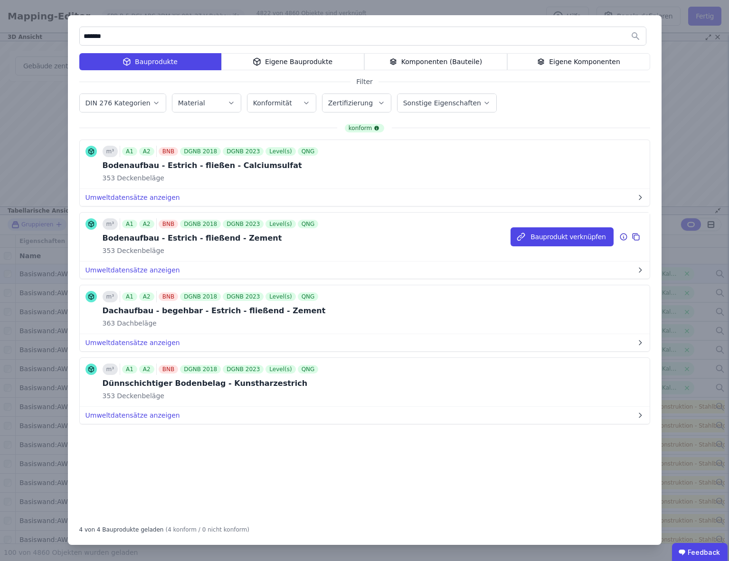
click at [622, 237] on icon at bounding box center [623, 236] width 9 height 11
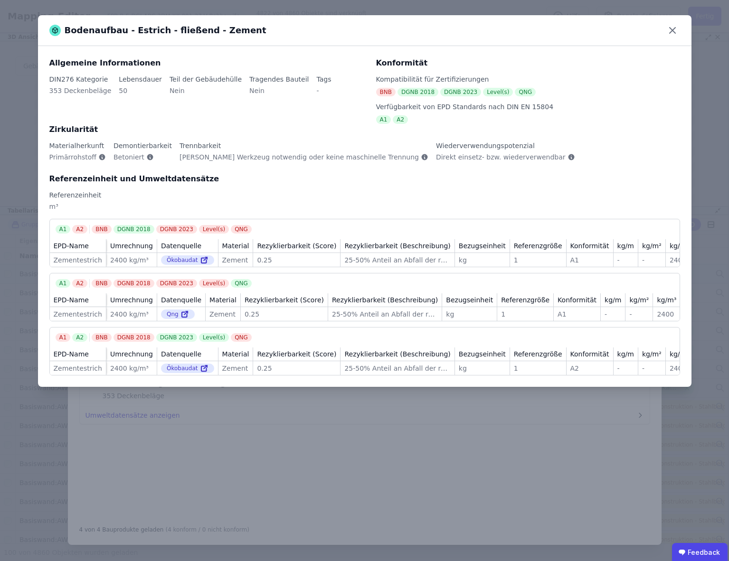
click at [303, 467] on div "Bodenaufbau - Estrich - fließend - Zement Allgemeine Informationen DIN276 Kateg…" at bounding box center [364, 280] width 729 height 561
click at [673, 28] on icon at bounding box center [672, 30] width 15 height 15
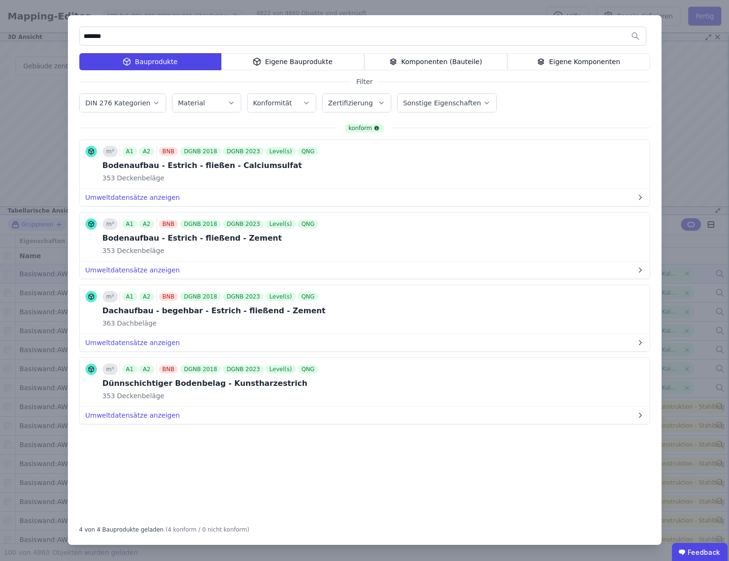
click at [569, 62] on div "Eigene Komponenten" at bounding box center [578, 61] width 143 height 17
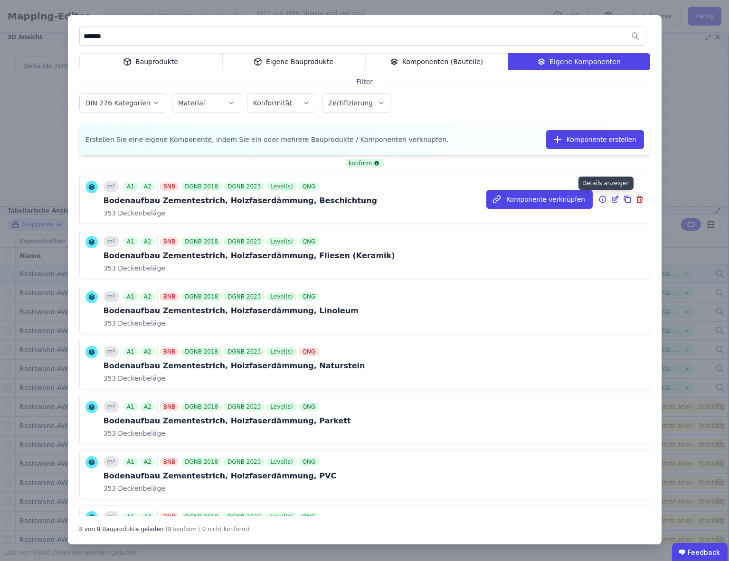
click at [602, 198] on icon at bounding box center [602, 199] width 9 height 11
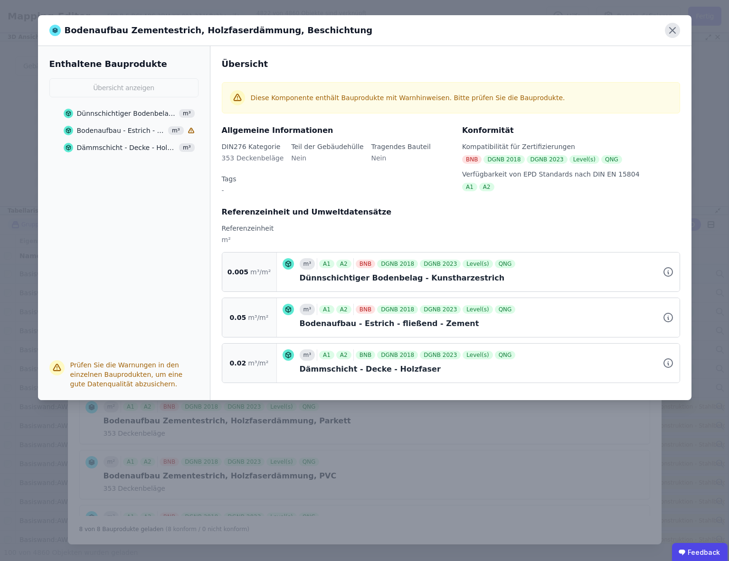
click at [674, 29] on icon at bounding box center [672, 30] width 15 height 15
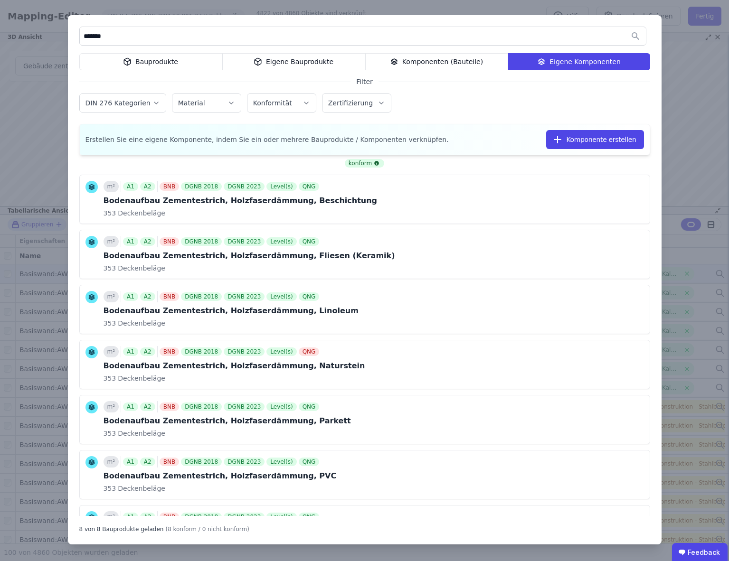
click at [170, 59] on div "Bauprodukte" at bounding box center [150, 61] width 143 height 17
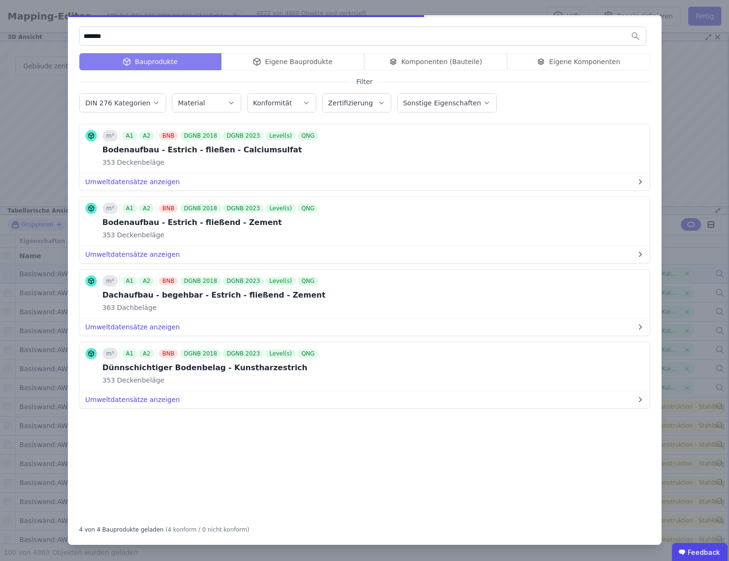
click at [157, 35] on input "*******" at bounding box center [363, 36] width 566 height 17
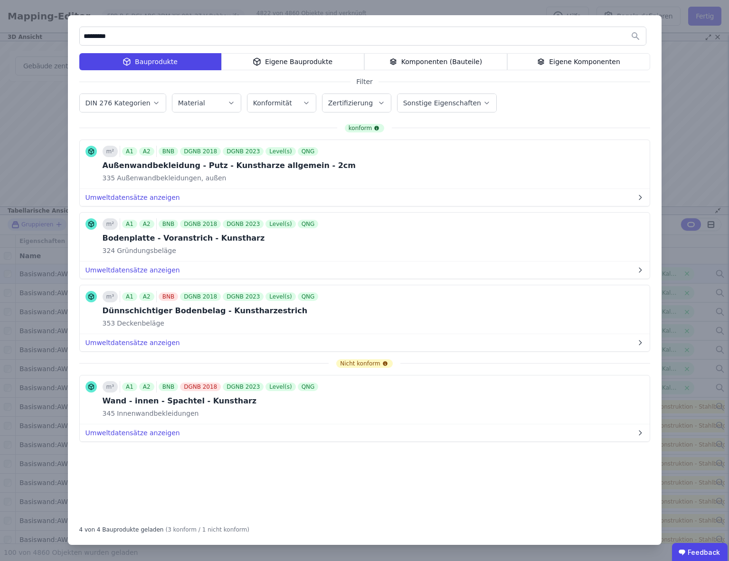
click at [125, 35] on input "*********" at bounding box center [363, 36] width 566 height 17
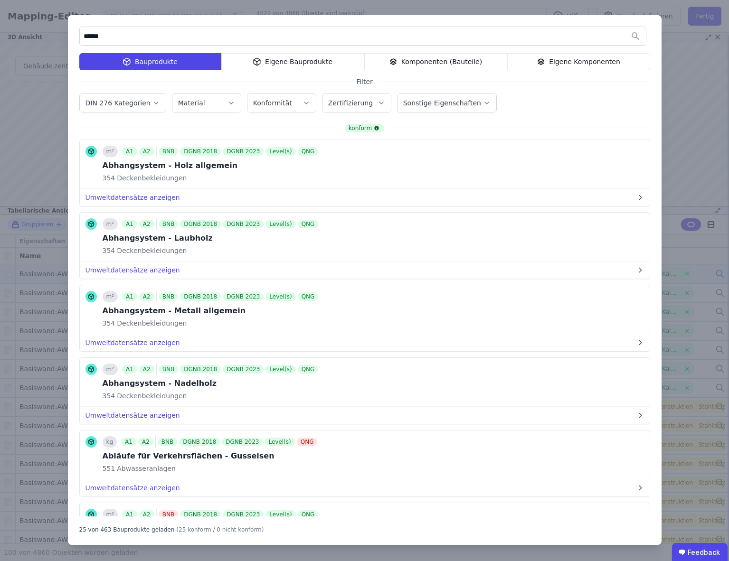
click at [118, 37] on input "******" at bounding box center [363, 36] width 566 height 17
click at [125, 103] on label "DIN 276 Kategorien" at bounding box center [118, 103] width 67 height 8
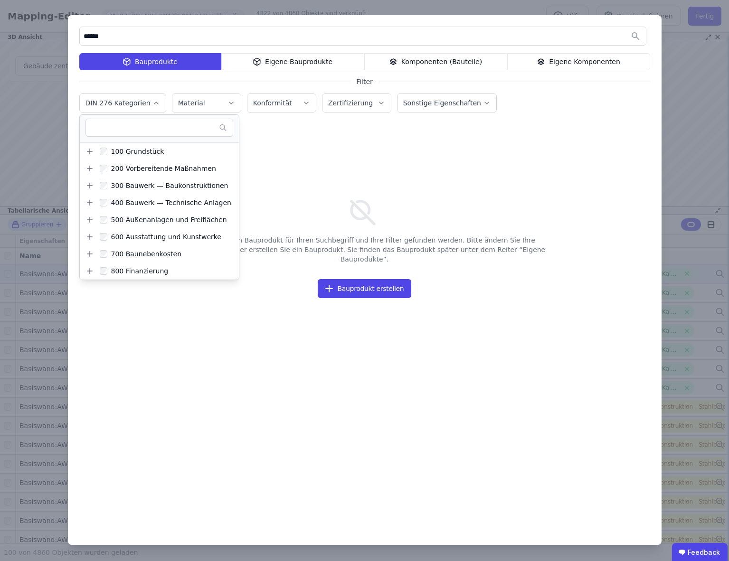
click at [155, 34] on input "******" at bounding box center [363, 36] width 566 height 17
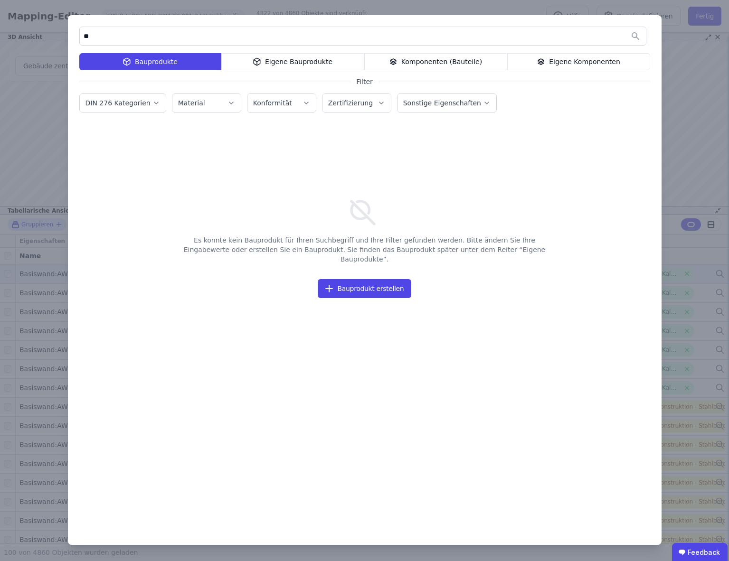
type input "*"
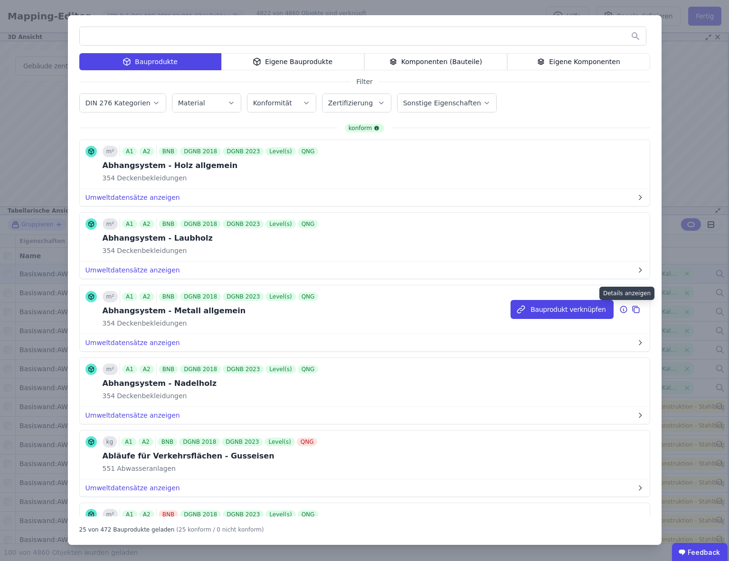
click at [626, 308] on icon at bounding box center [623, 309] width 9 height 11
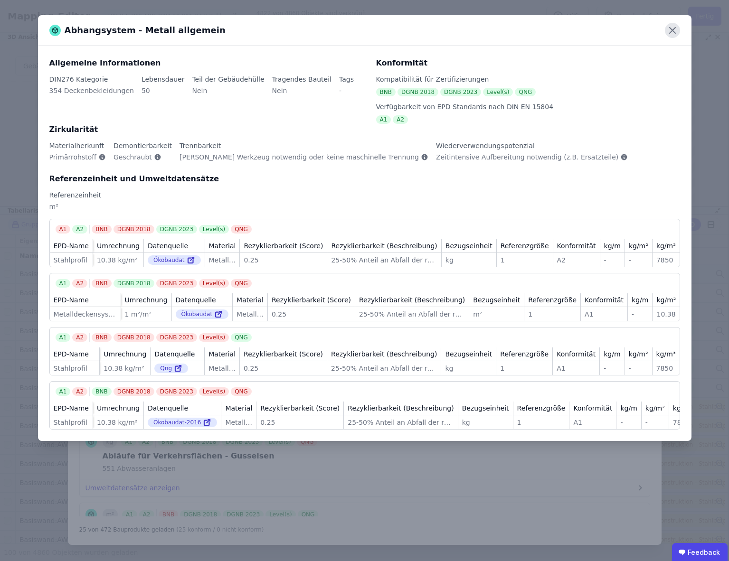
click at [672, 29] on icon at bounding box center [673, 31] width 6 height 6
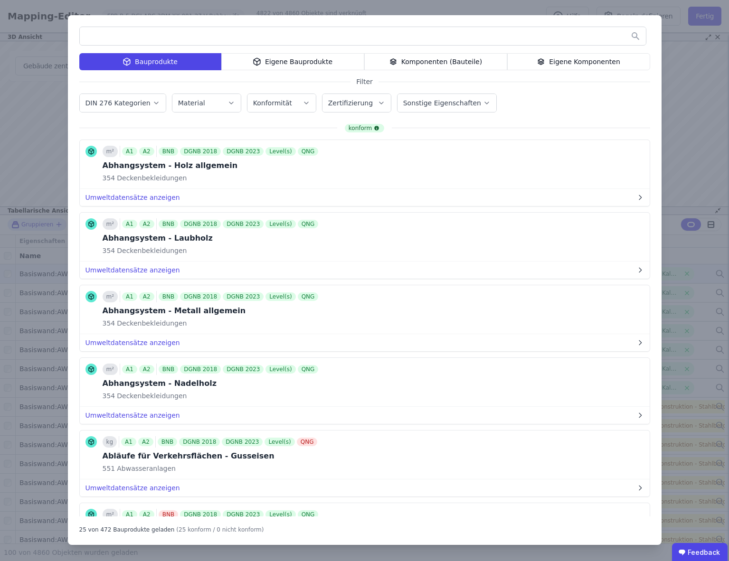
click at [561, 63] on div "Eigene Komponenten" at bounding box center [578, 61] width 143 height 17
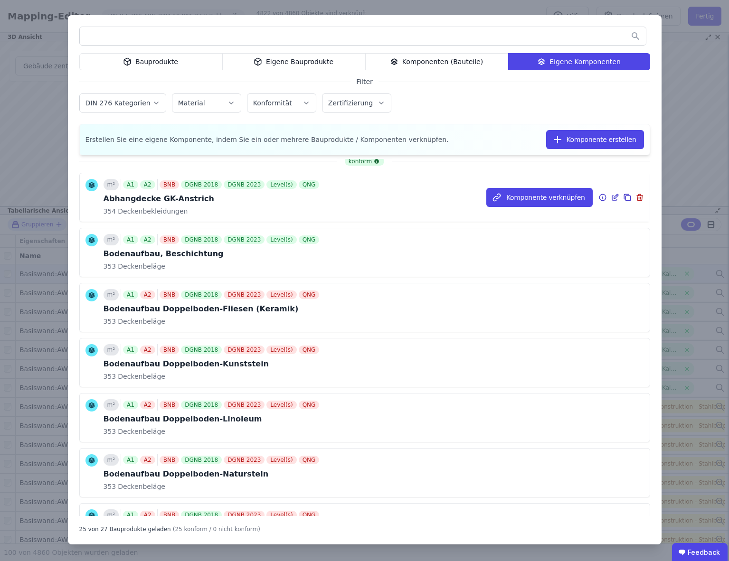
scroll to position [3, 0]
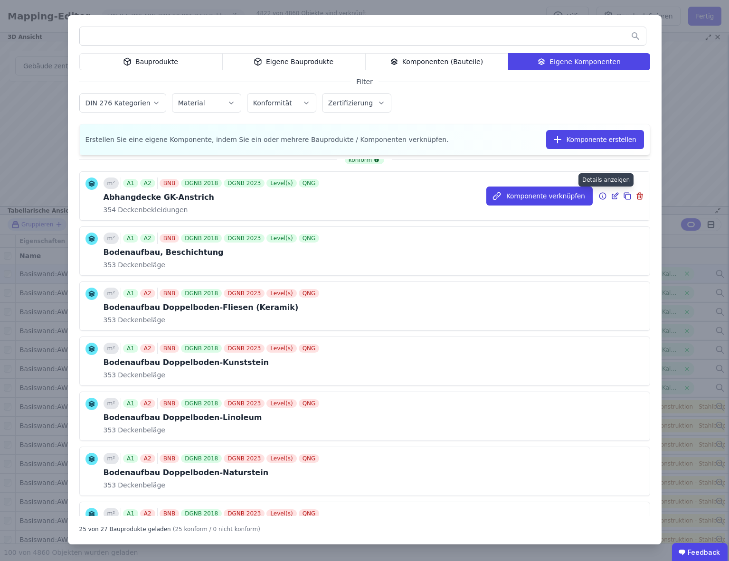
click at [604, 196] on icon at bounding box center [602, 195] width 9 height 11
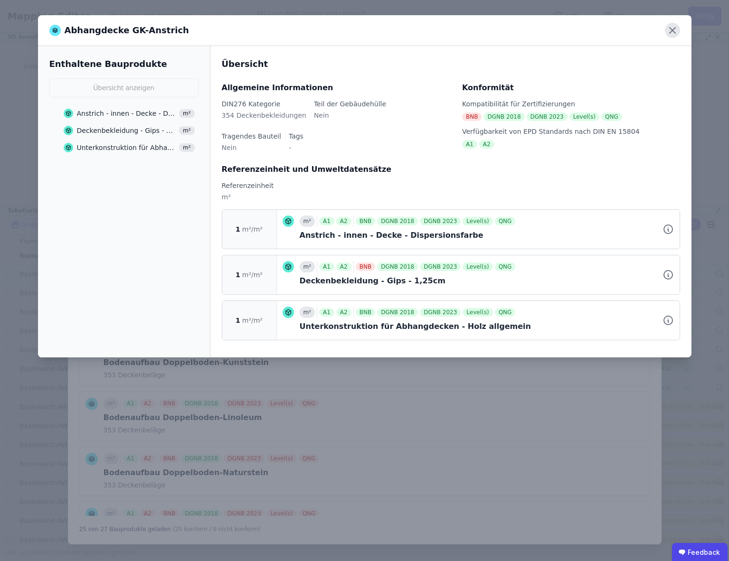
click at [673, 30] on icon at bounding box center [672, 30] width 15 height 15
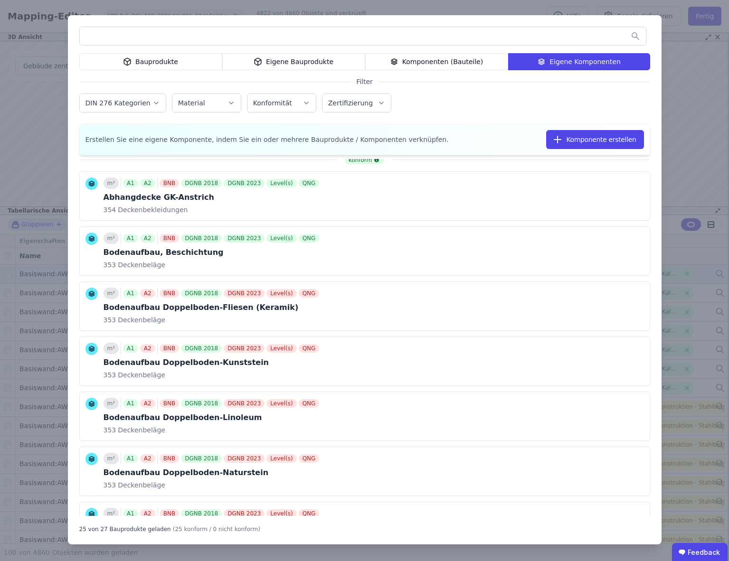
click at [142, 42] on input "text" at bounding box center [363, 36] width 566 height 17
click at [146, 41] on input "text" at bounding box center [363, 36] width 566 height 17
click at [274, 64] on div "Eigene Bauprodukte" at bounding box center [293, 61] width 143 height 17
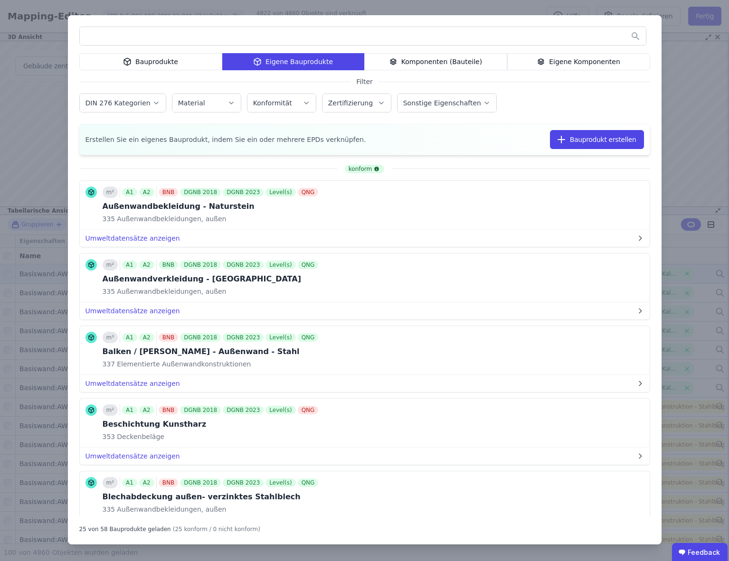
click at [401, 64] on div "Komponenten (Bauteile)" at bounding box center [435, 61] width 143 height 17
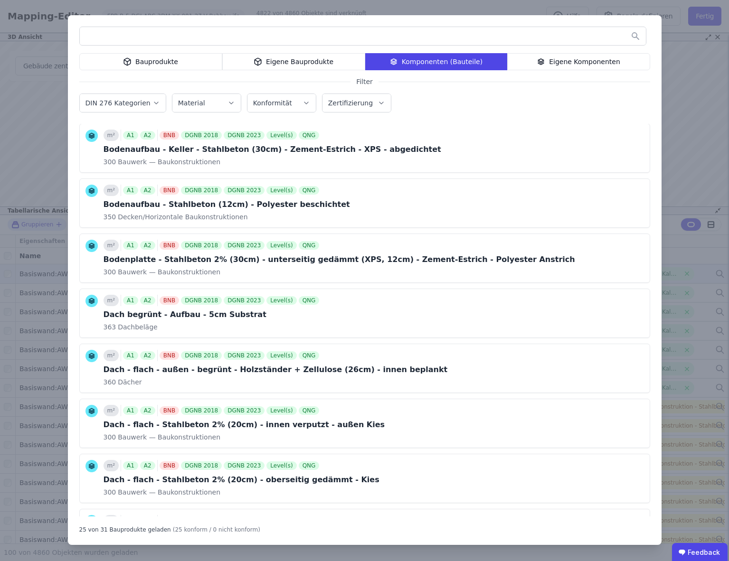
scroll to position [0, 0]
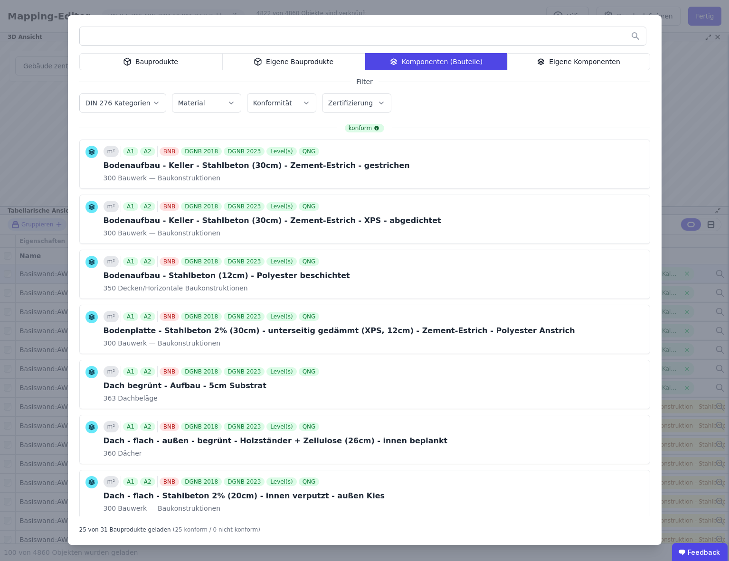
click at [140, 40] on input "text" at bounding box center [363, 36] width 566 height 17
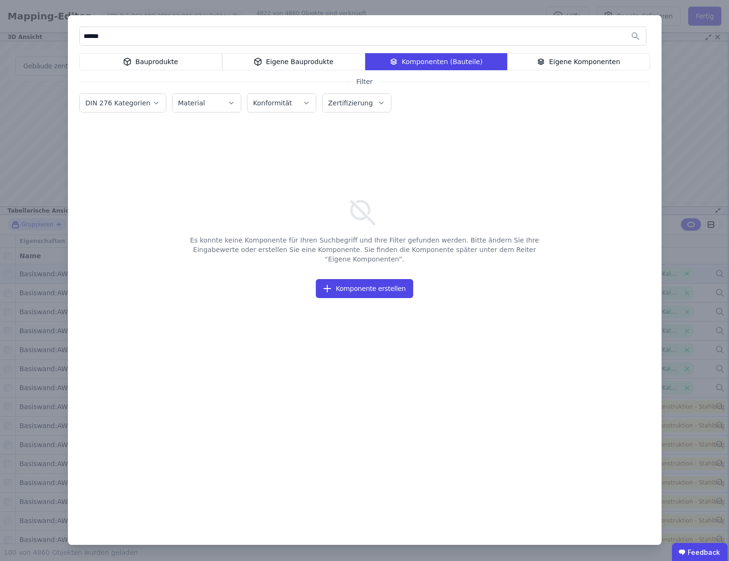
click at [184, 64] on div "Bauprodukte" at bounding box center [150, 61] width 143 height 17
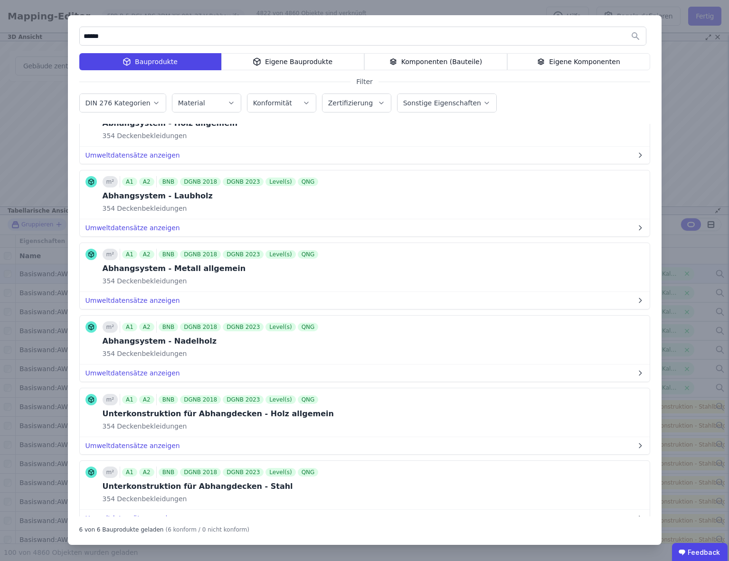
scroll to position [61, 0]
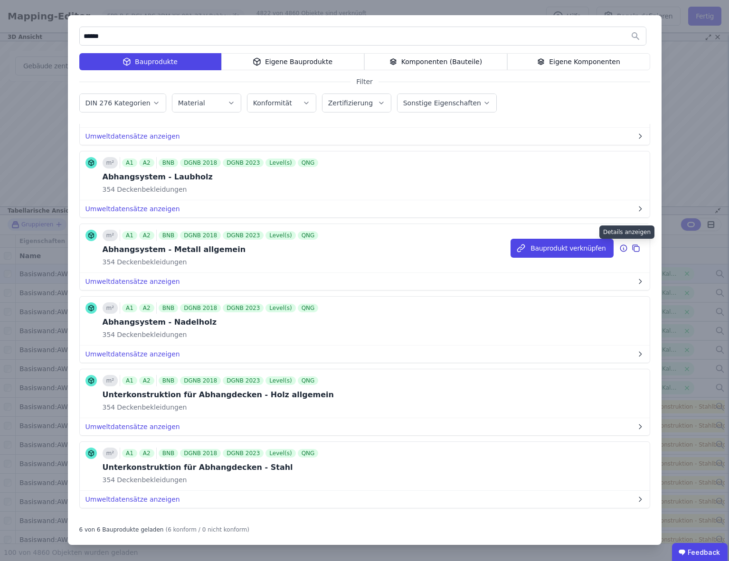
click at [625, 249] on icon at bounding box center [623, 248] width 9 height 11
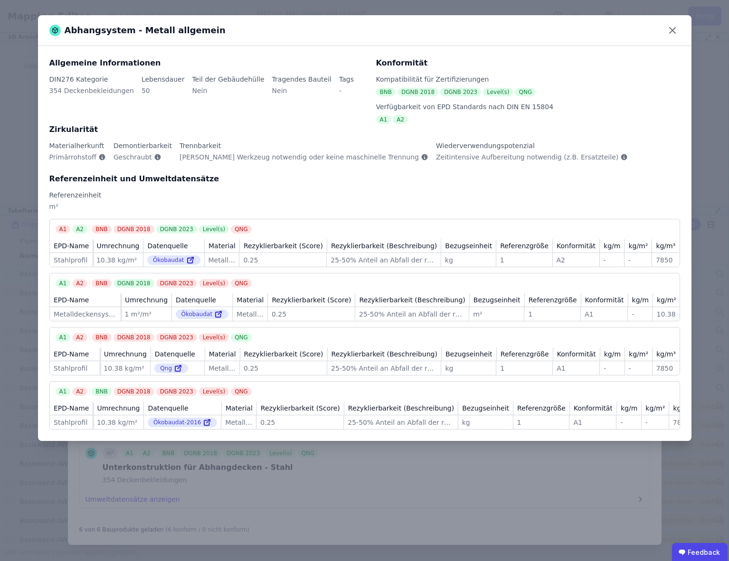
scroll to position [0, 0]
click at [674, 31] on icon at bounding box center [672, 30] width 15 height 15
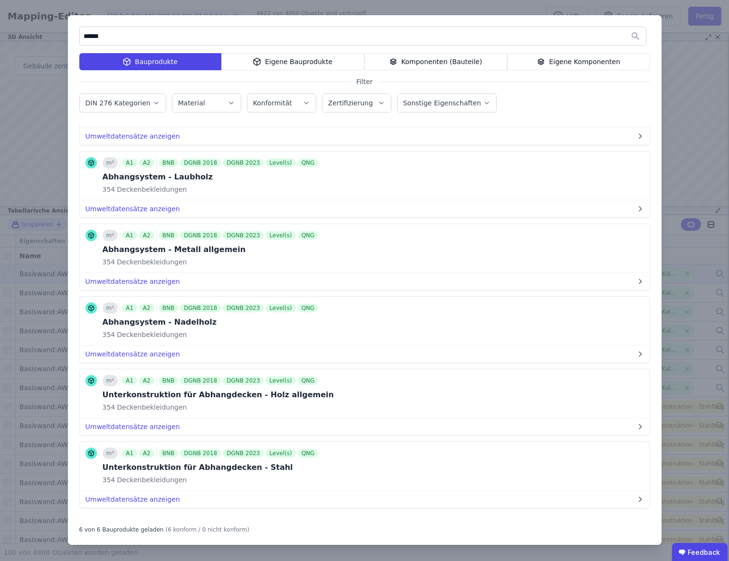
scroll to position [72, 0]
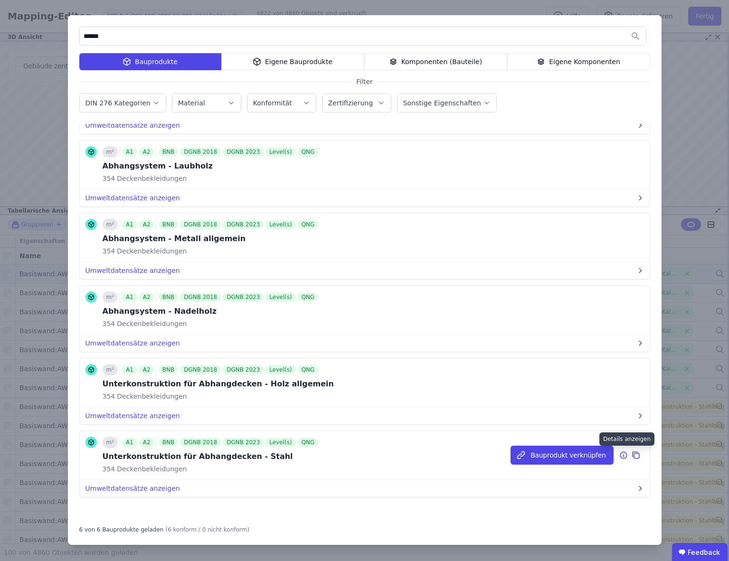
click at [625, 455] on icon at bounding box center [623, 455] width 9 height 11
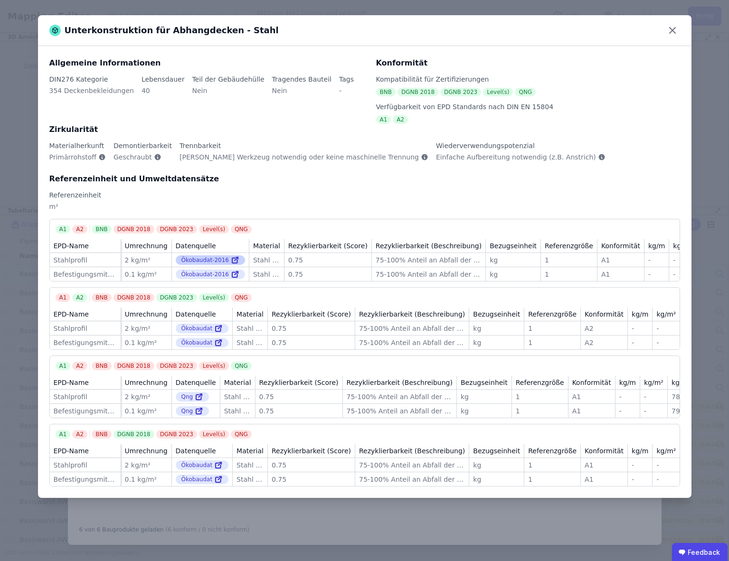
click at [231, 259] on icon at bounding box center [235, 260] width 9 height 11
click at [675, 30] on icon at bounding box center [672, 30] width 15 height 15
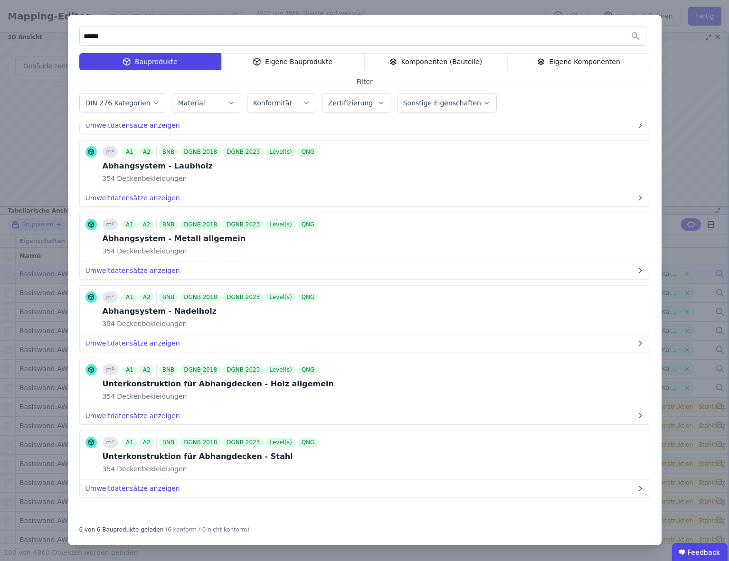
click at [123, 38] on input "******" at bounding box center [363, 36] width 566 height 17
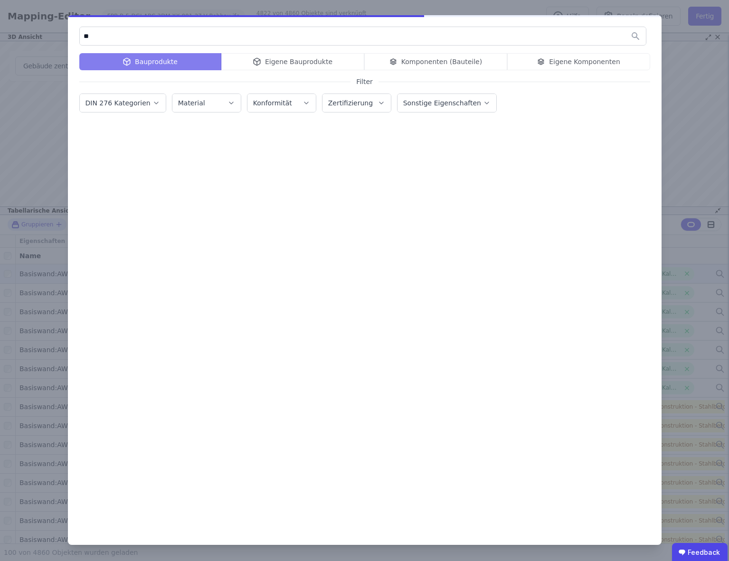
scroll to position [0, 0]
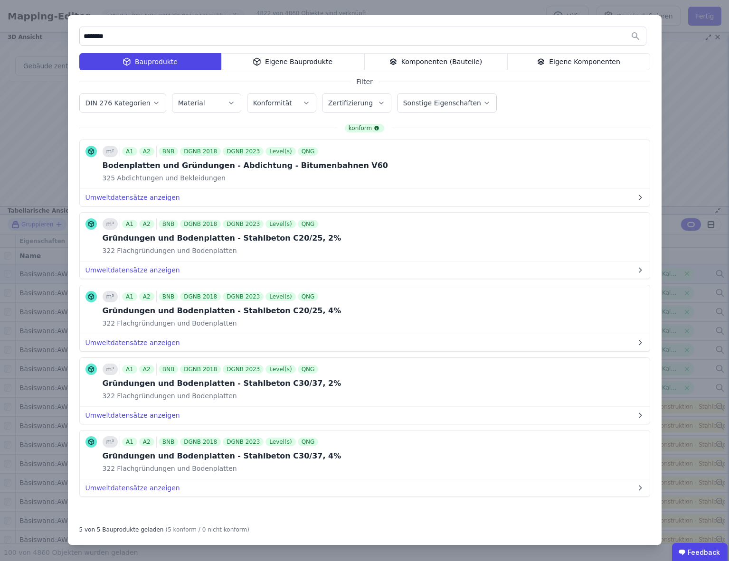
click at [99, 38] on input "********" at bounding box center [363, 36] width 566 height 17
type input "**********"
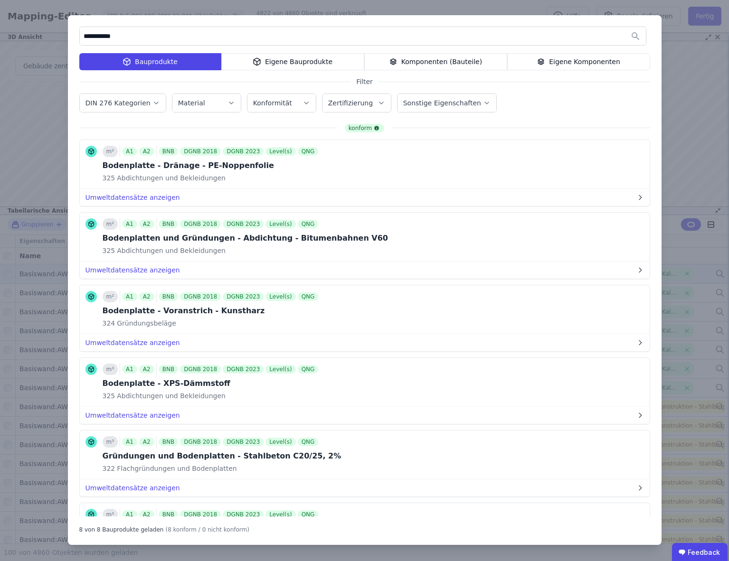
click at [414, 61] on div "Komponenten (Bauteile)" at bounding box center [435, 61] width 143 height 17
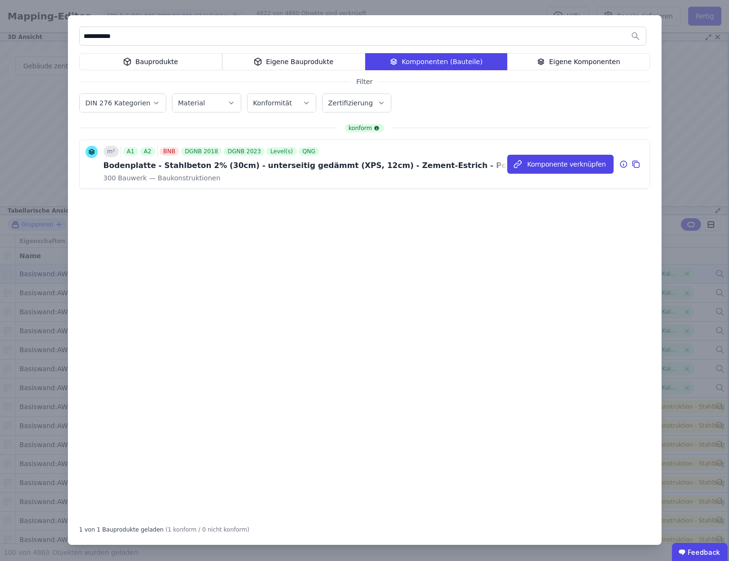
click at [625, 165] on icon at bounding box center [623, 164] width 9 height 11
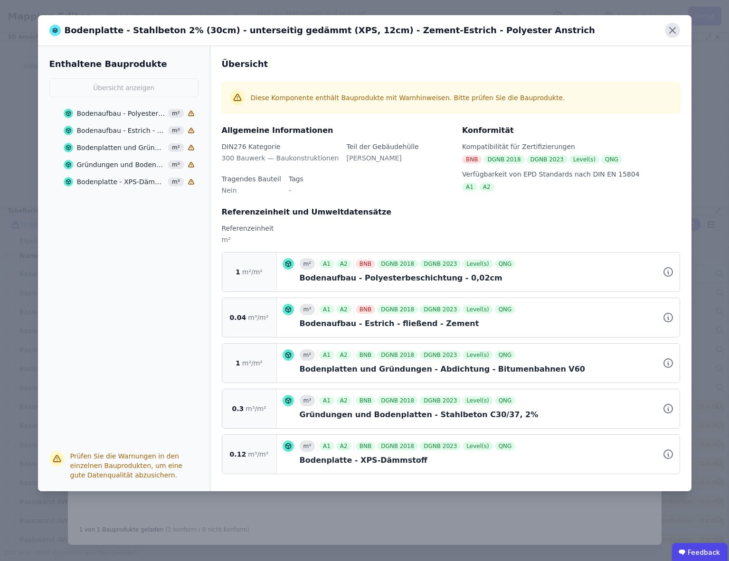
click at [672, 32] on icon at bounding box center [672, 30] width 15 height 15
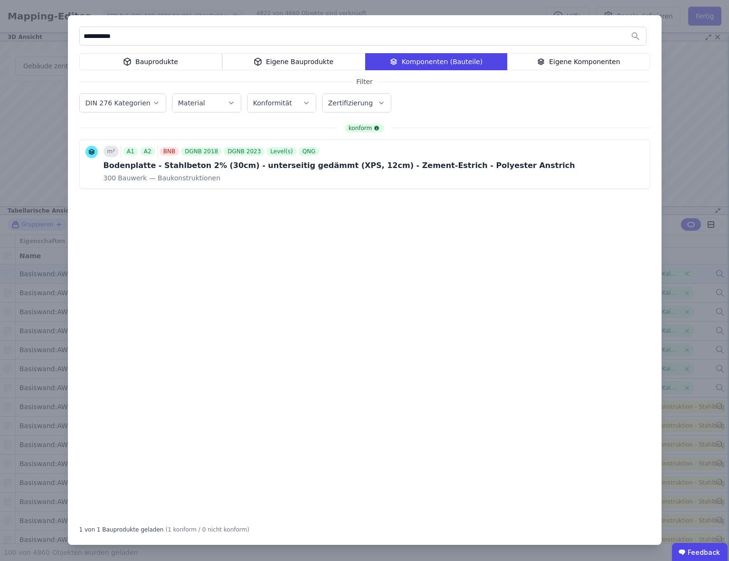
click at [307, 281] on div "konform m² A1 A2 BNB DGNB 2018 DGNB 2023 Level(s) QNG Bodenplatte - Stahlbeton …" at bounding box center [364, 320] width 571 height 393
click at [683, 95] on div "**********" at bounding box center [364, 280] width 729 height 561
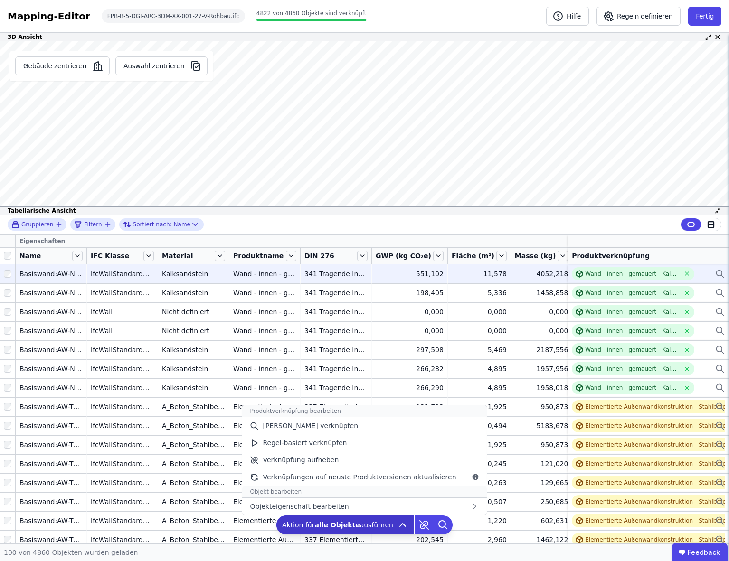
click at [398, 526] on icon at bounding box center [402, 525] width 11 height 11
click at [388, 477] on span "Verknüpfungen auf neuste Produktversionen aktualisieren" at bounding box center [359, 477] width 193 height 9
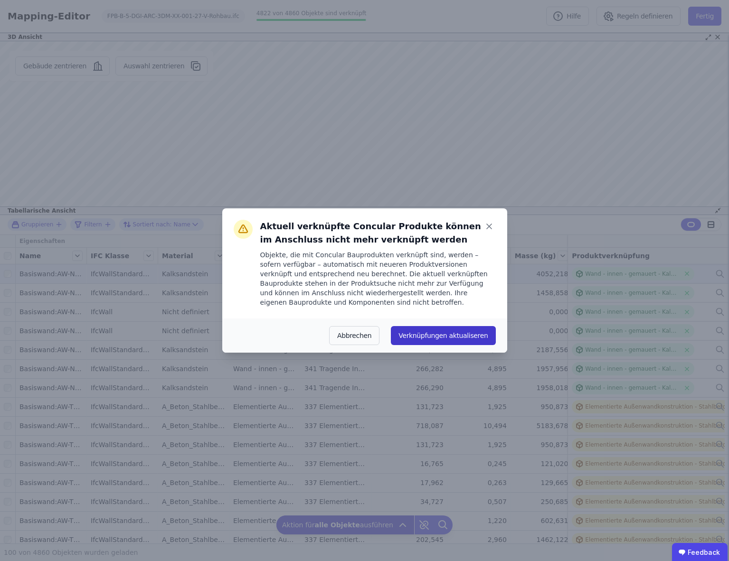
click at [444, 335] on button "Verknüpfungen aktualiseren" at bounding box center [443, 335] width 104 height 19
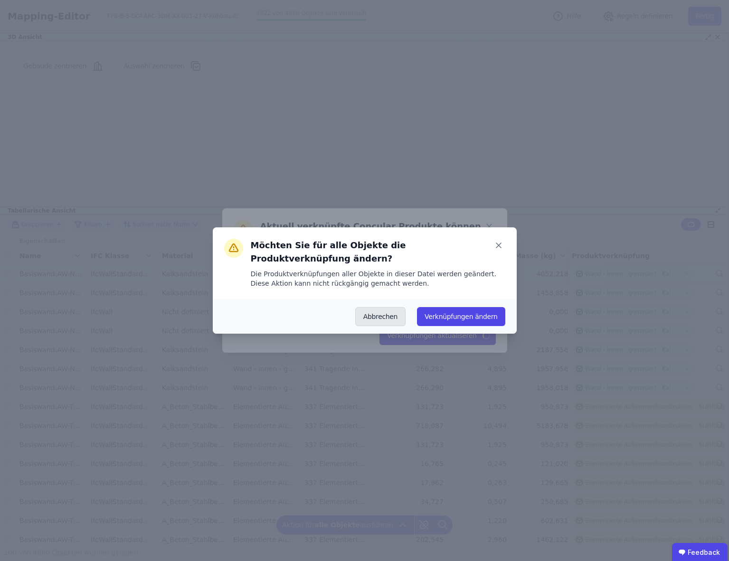
click at [383, 318] on button "Abbrechen" at bounding box center [380, 316] width 50 height 19
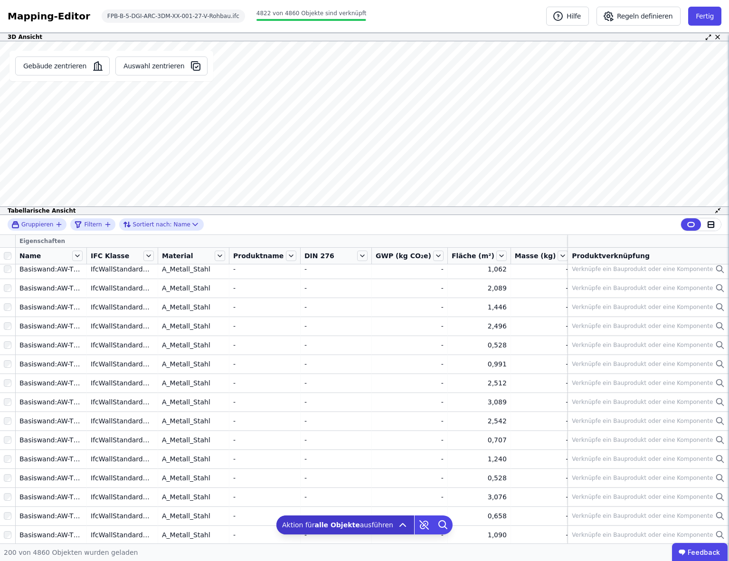
scroll to position [2107, 0]
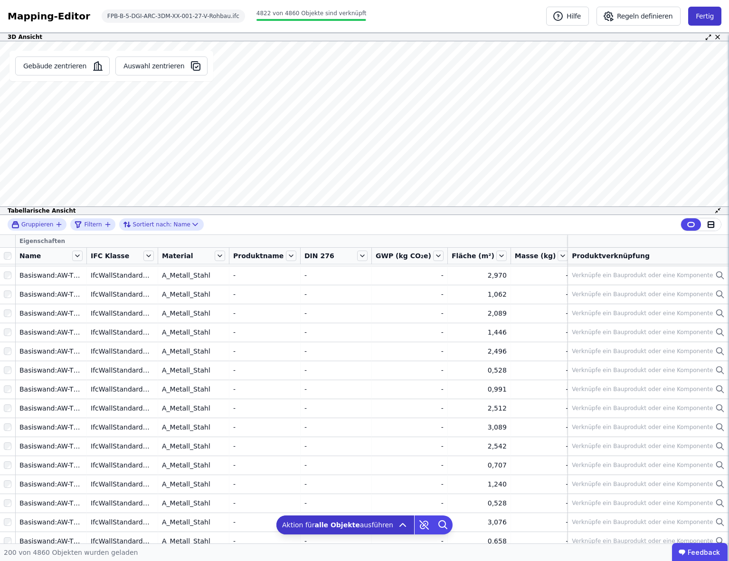
click at [709, 17] on button "Fertig" at bounding box center [704, 16] width 33 height 19
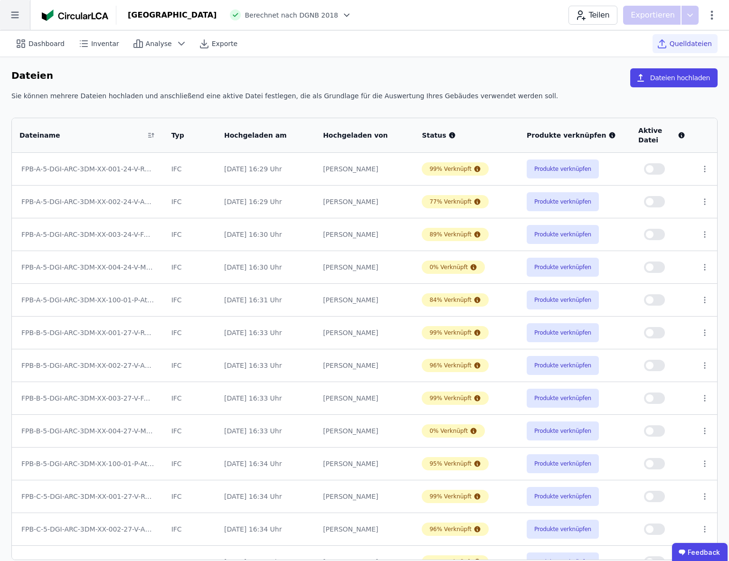
click at [19, 16] on icon at bounding box center [15, 15] width 30 height 30
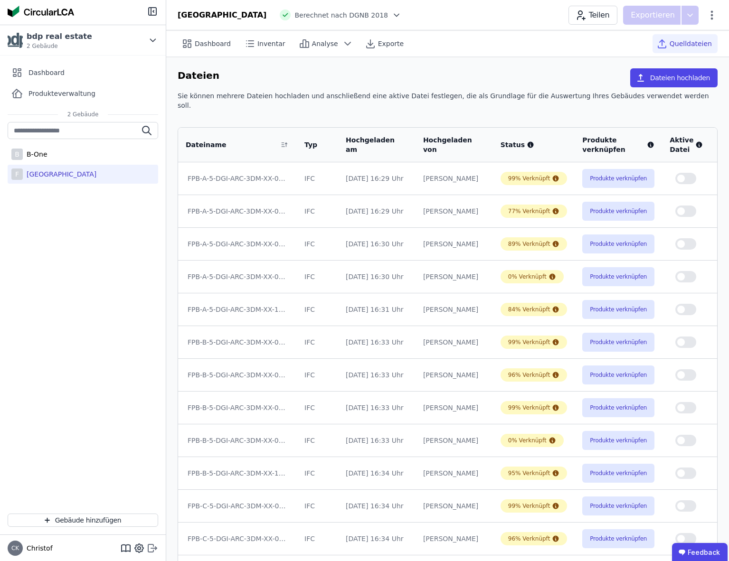
click at [151, 549] on icon at bounding box center [152, 548] width 11 height 11
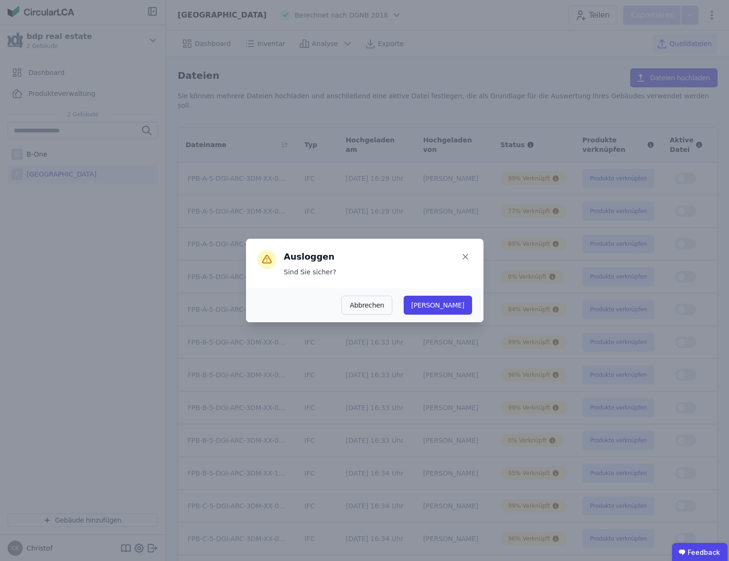
click at [463, 306] on button "[PERSON_NAME]" at bounding box center [438, 305] width 68 height 19
